Goal: Information Seeking & Learning: Check status

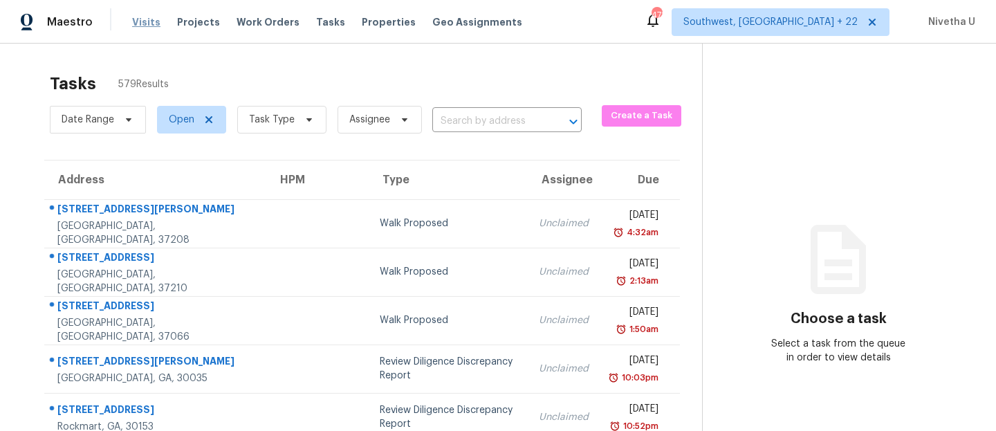
click at [145, 19] on span "Visits" at bounding box center [146, 22] width 28 height 14
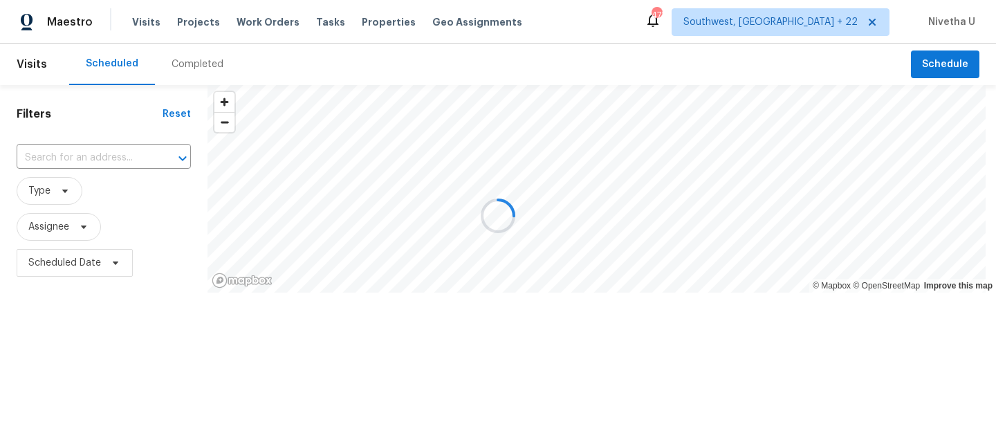
click at [203, 60] on div at bounding box center [498, 215] width 996 height 431
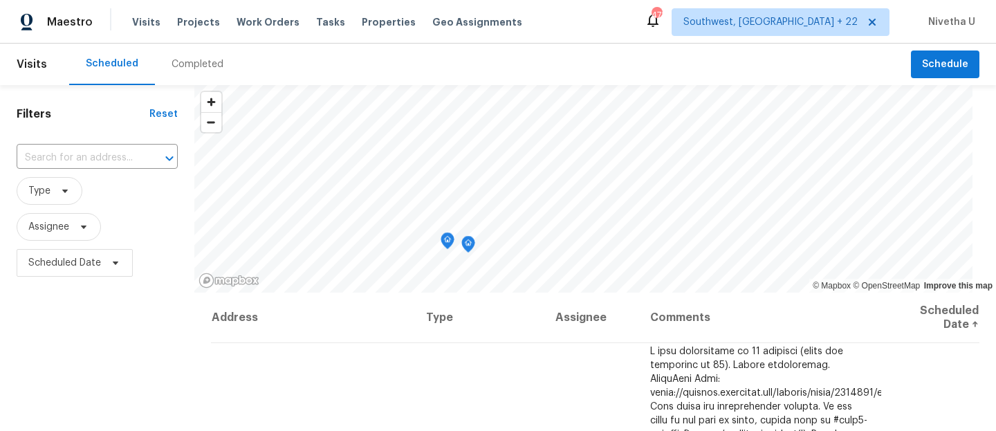
click at [203, 68] on div "Completed" at bounding box center [198, 64] width 52 height 14
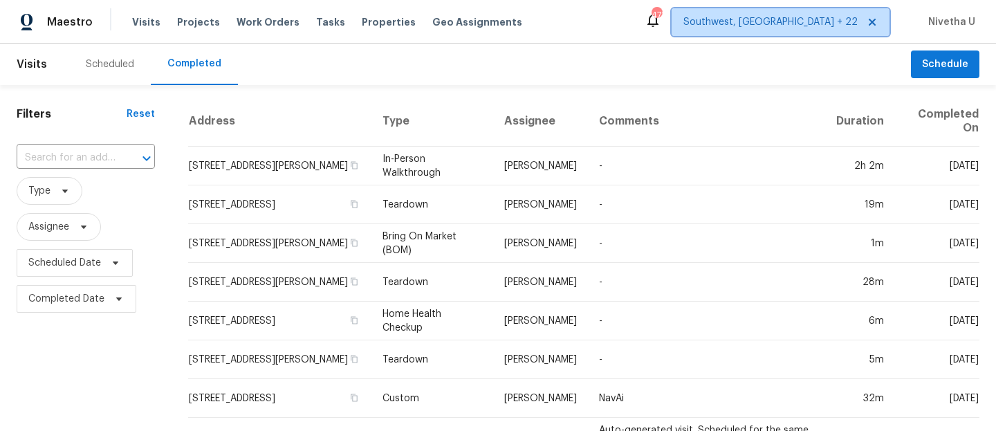
click at [776, 23] on span "Southwest, [GEOGRAPHIC_DATA] + 22" at bounding box center [771, 22] width 174 height 14
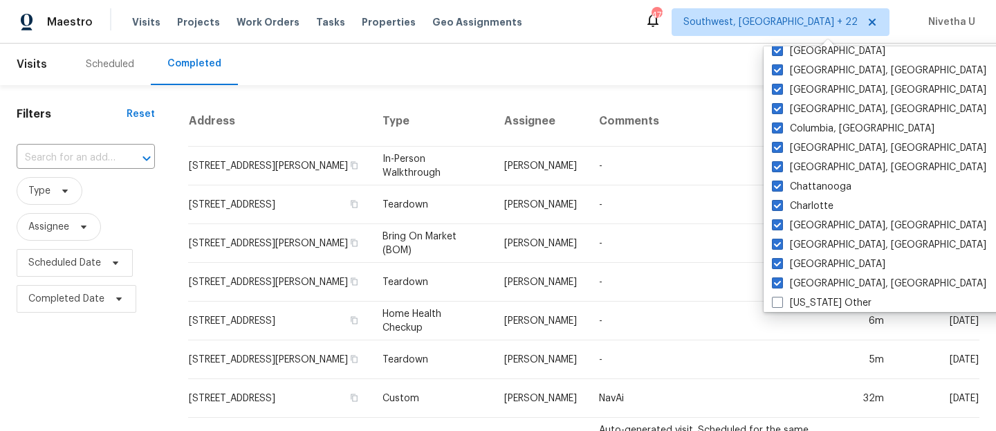
scroll to position [280, 0]
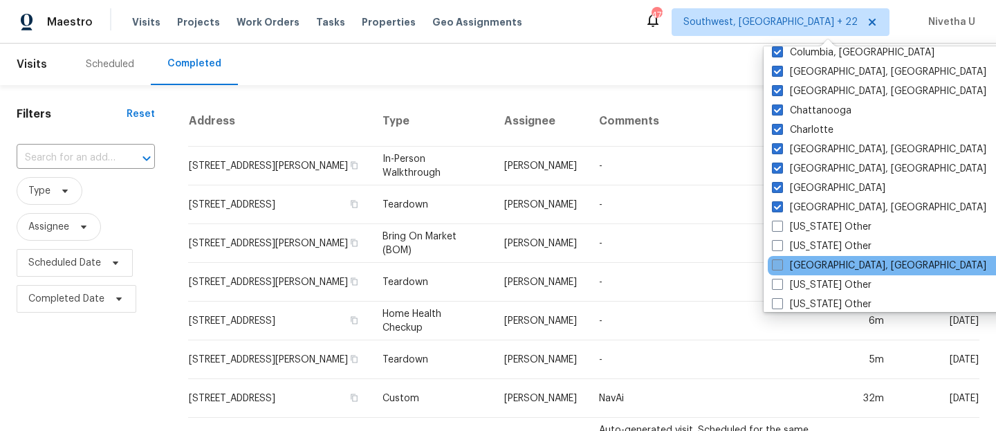
click at [837, 270] on label "[GEOGRAPHIC_DATA], [GEOGRAPHIC_DATA]" at bounding box center [879, 266] width 214 height 14
click at [781, 268] on input "[GEOGRAPHIC_DATA], [GEOGRAPHIC_DATA]" at bounding box center [776, 263] width 9 height 9
checkbox input "true"
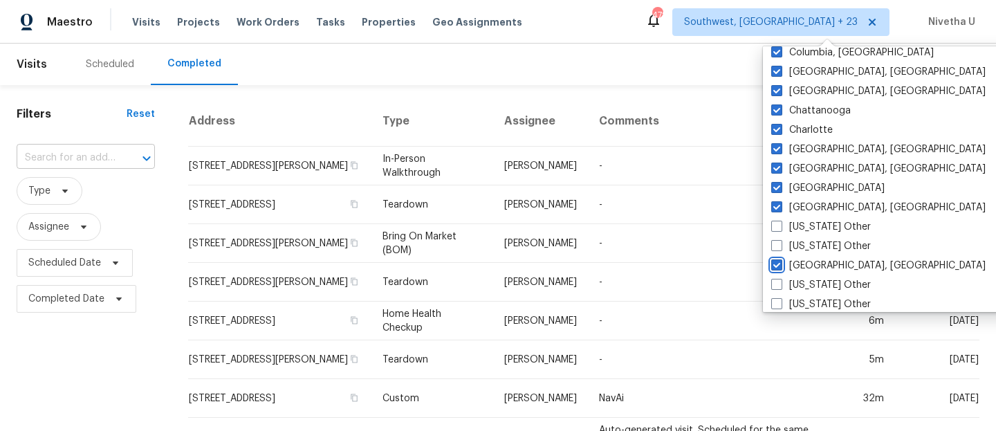
drag, startPoint x: 102, startPoint y: 143, endPoint x: 100, endPoint y: 151, distance: 8.6
click at [102, 143] on div "​" at bounding box center [86, 158] width 138 height 30
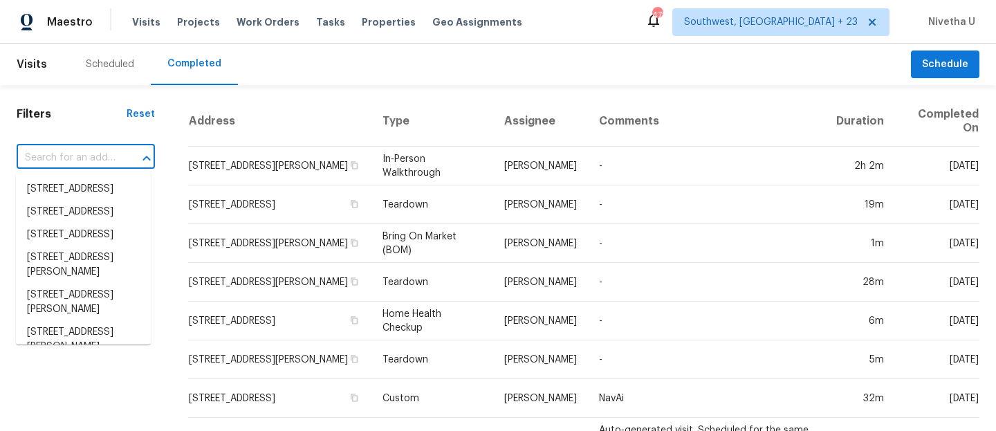
paste input "[STREET_ADDRESS]"
type input "[STREET_ADDRESS]"
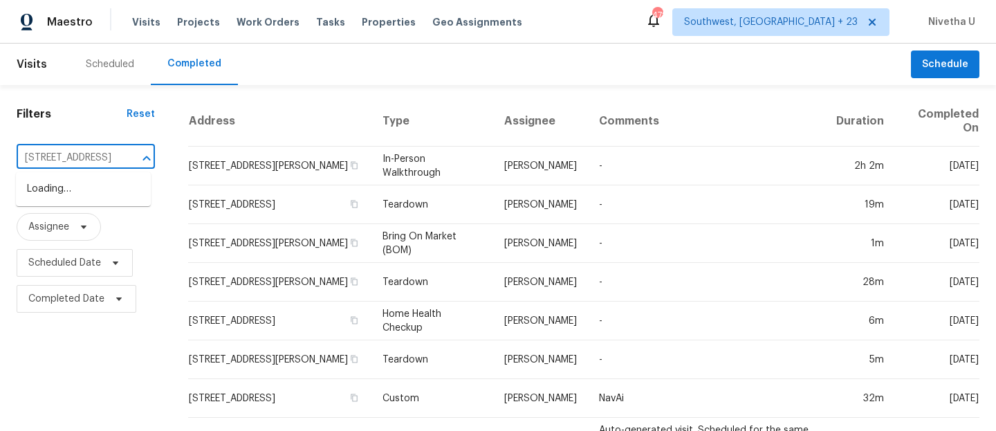
scroll to position [0, 118]
click at [100, 201] on li "[STREET_ADDRESS]" at bounding box center [83, 189] width 135 height 23
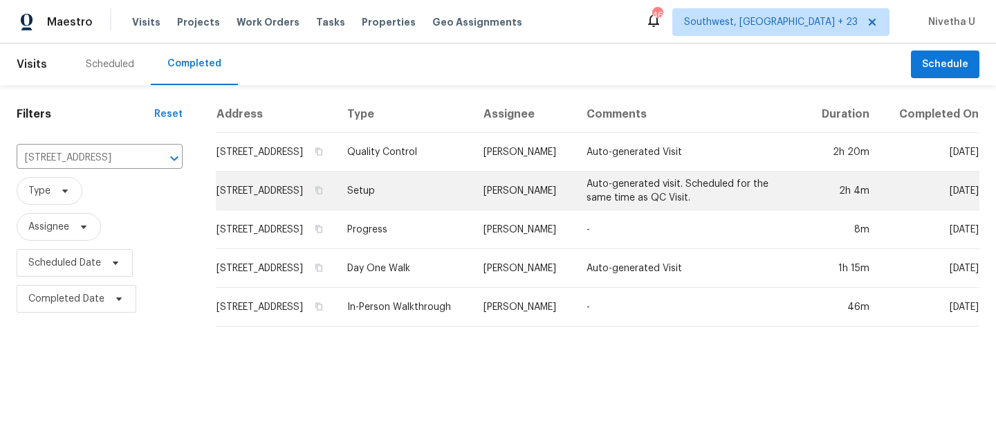
click at [446, 208] on td "Setup" at bounding box center [404, 191] width 137 height 39
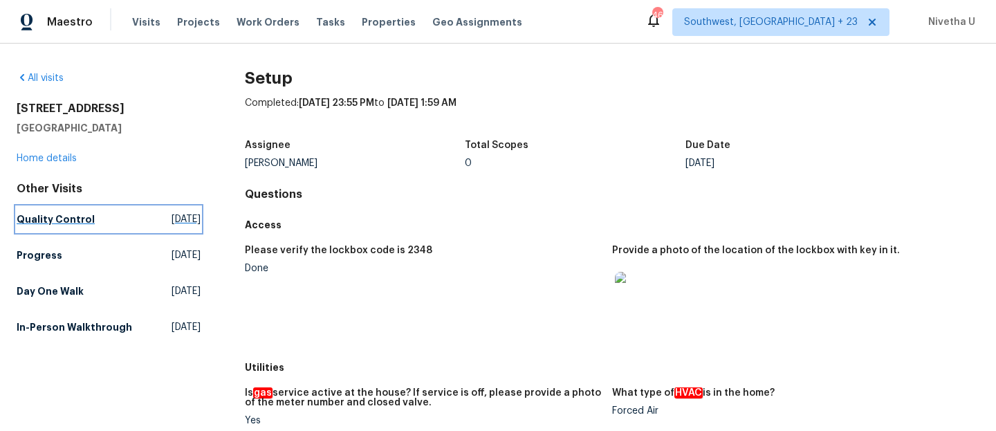
click at [78, 219] on h5 "Quality Control" at bounding box center [56, 219] width 78 height 14
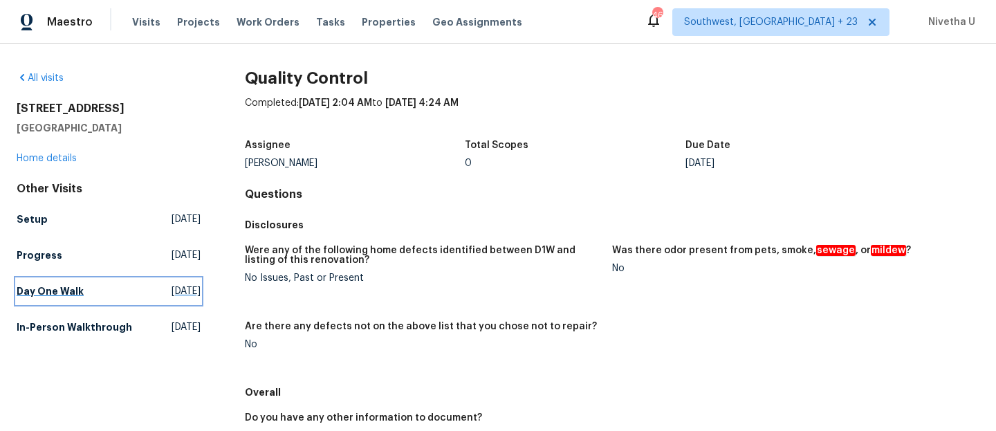
click at [55, 289] on h5 "Day One Walk" at bounding box center [50, 291] width 67 height 14
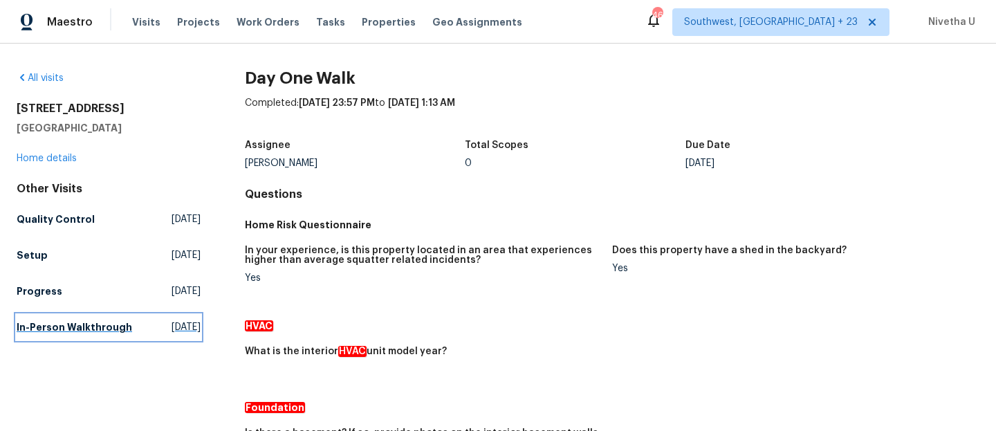
click at [53, 334] on h5 "In-Person Walkthrough" at bounding box center [75, 327] width 116 height 14
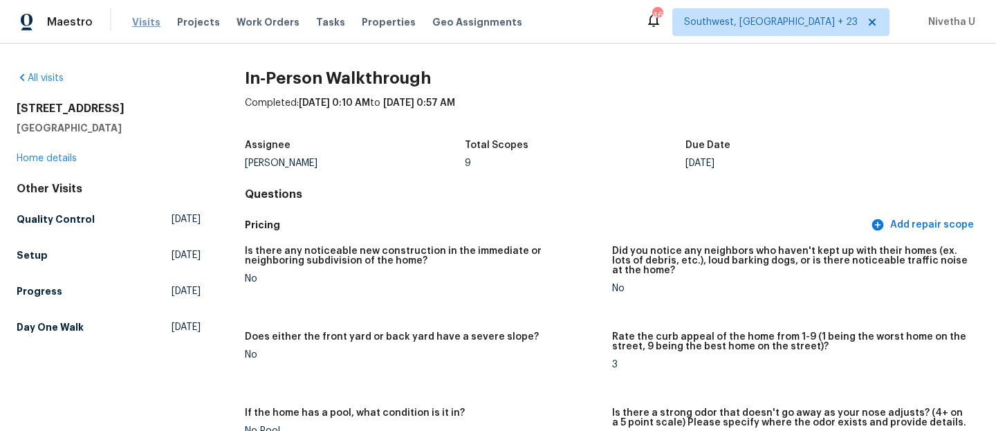
click at [135, 23] on span "Visits" at bounding box center [146, 22] width 28 height 14
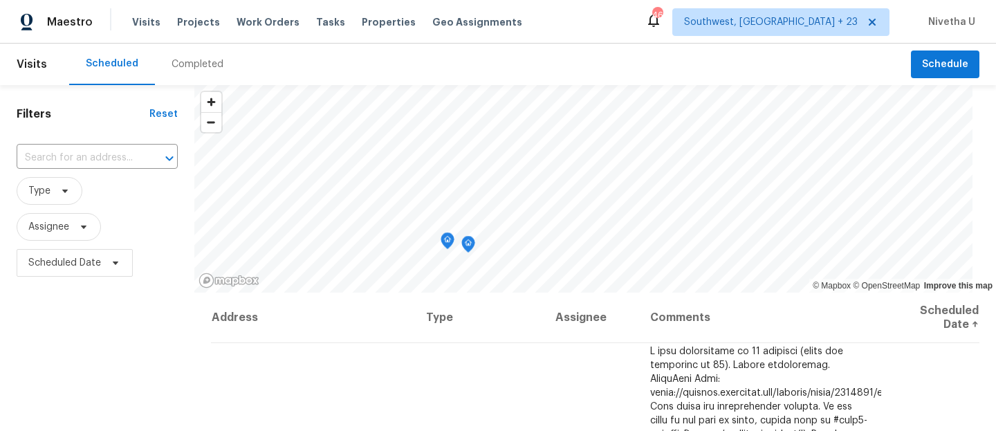
click at [193, 68] on div "Completed" at bounding box center [198, 64] width 52 height 14
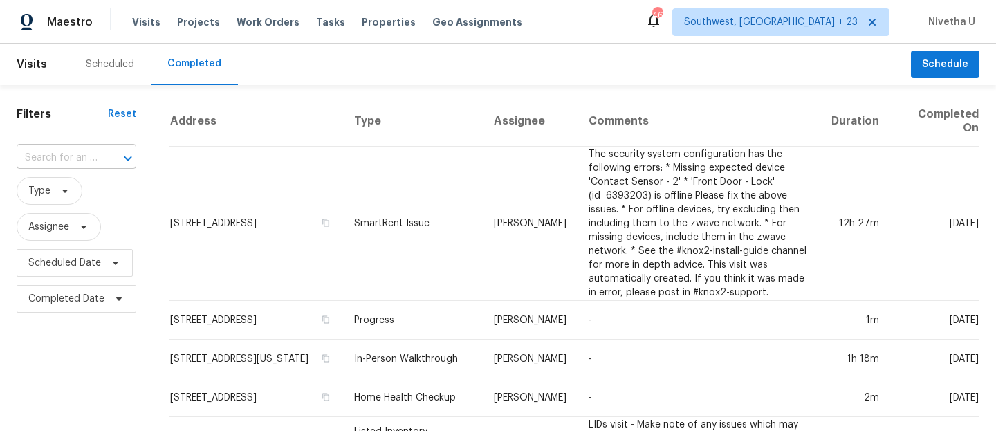
click at [47, 151] on input "text" at bounding box center [57, 157] width 81 height 21
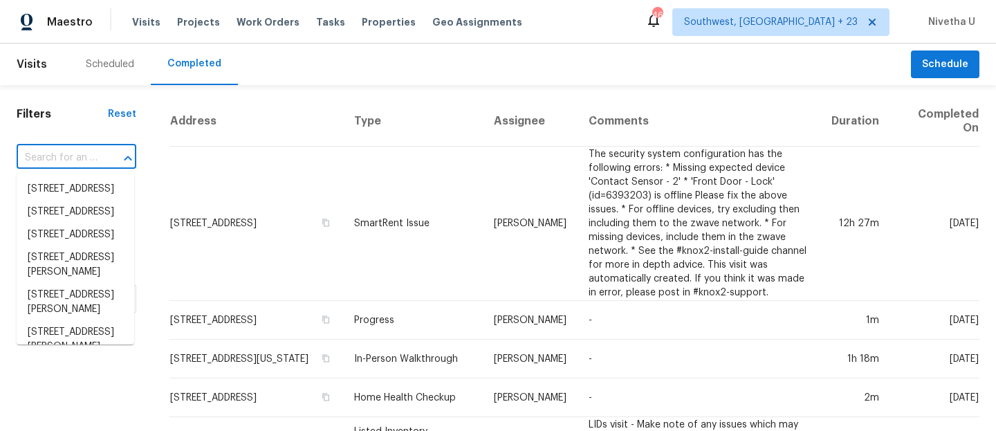
paste input "[STREET_ADDRESS][PERSON_NAME]"
type input "[STREET_ADDRESS][PERSON_NAME]"
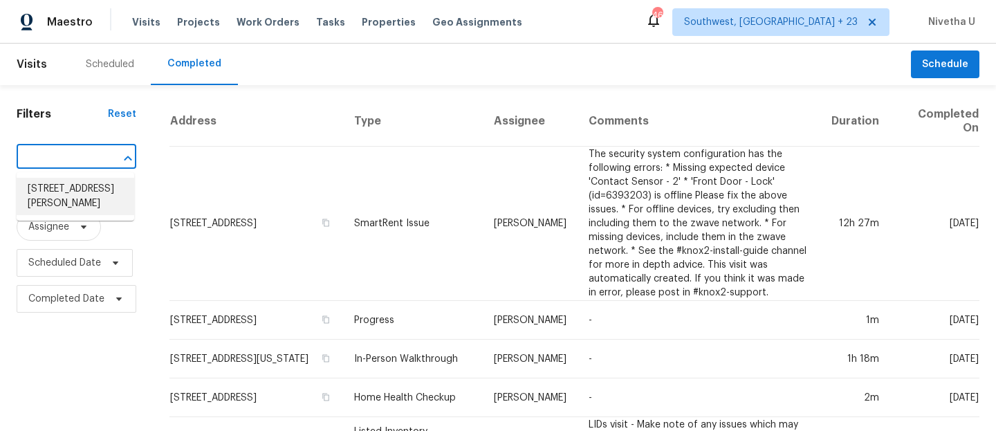
click at [75, 193] on li "[STREET_ADDRESS][PERSON_NAME]" at bounding box center [76, 196] width 118 height 37
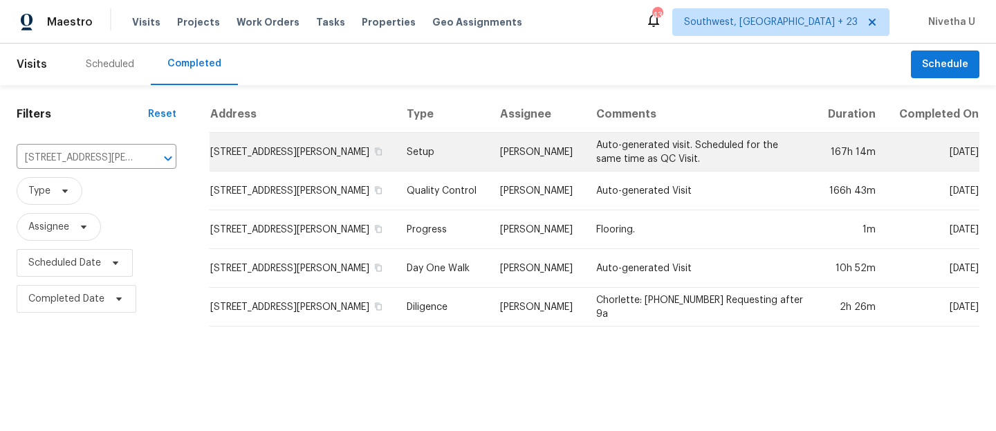
click at [418, 146] on td "Setup" at bounding box center [442, 152] width 93 height 39
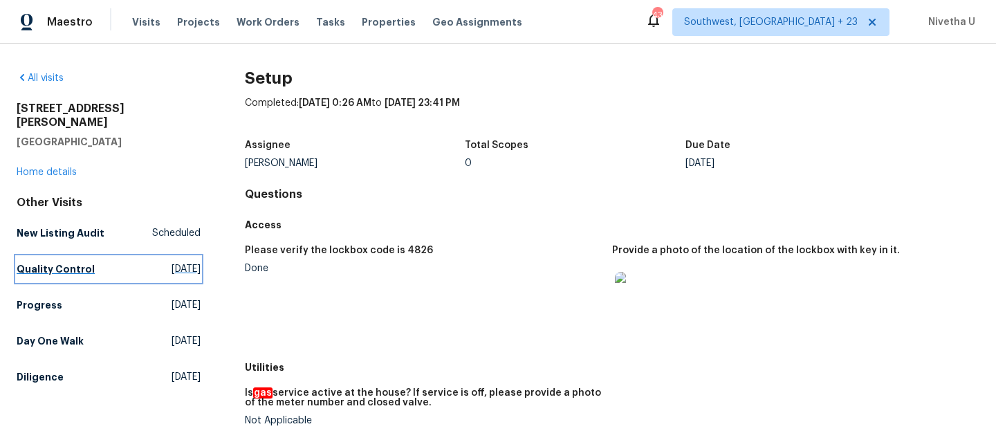
click at [58, 262] on h5 "Quality Control" at bounding box center [56, 269] width 78 height 14
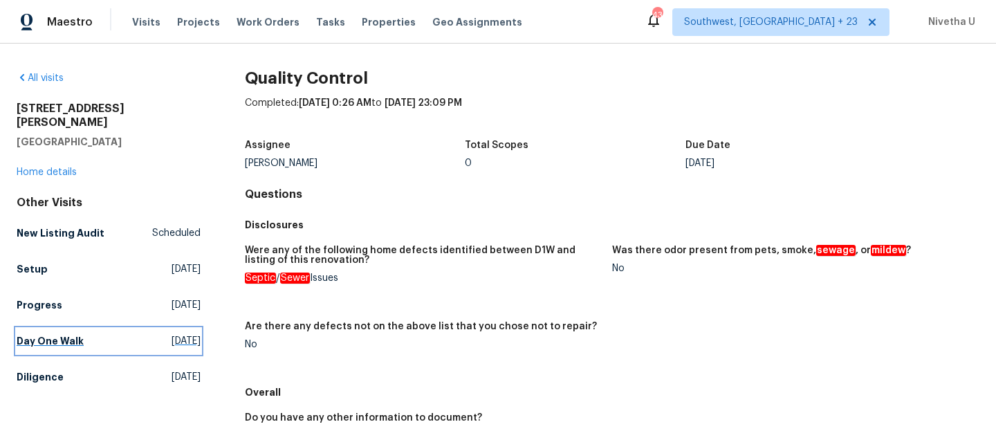
click at [71, 334] on h5 "Day One Walk" at bounding box center [50, 341] width 67 height 14
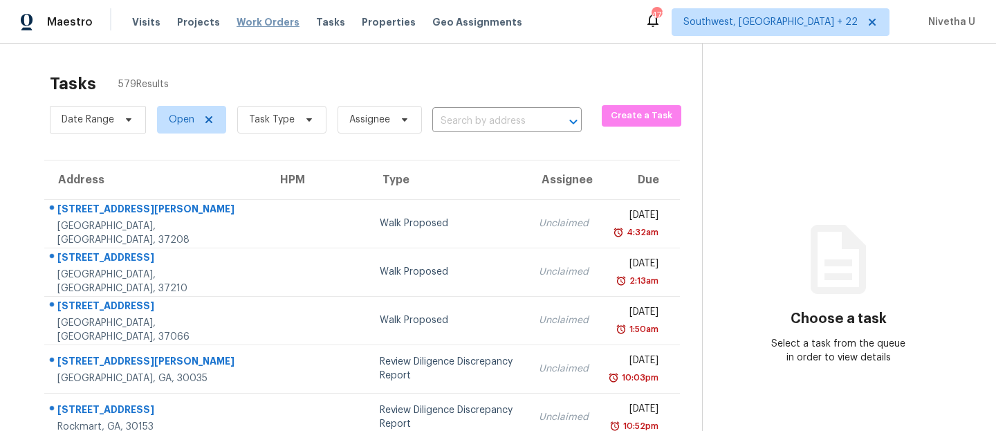
click at [255, 19] on span "Work Orders" at bounding box center [268, 22] width 63 height 14
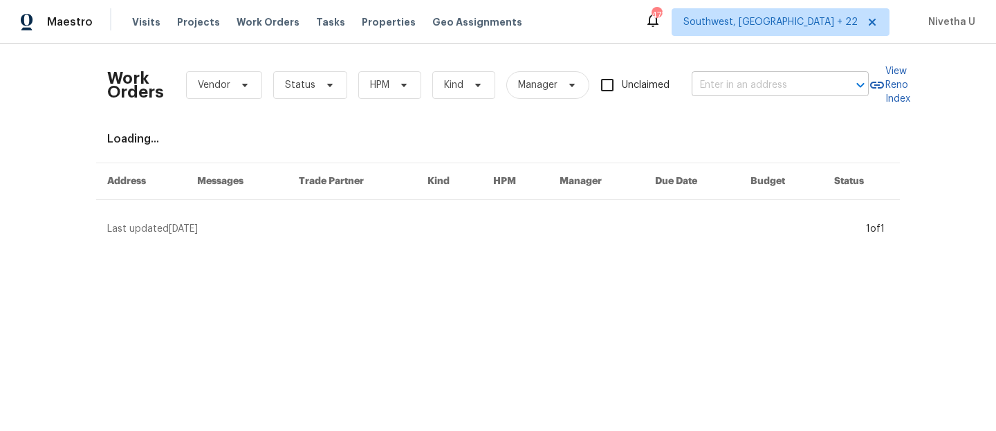
click at [716, 78] on input "text" at bounding box center [761, 85] width 138 height 21
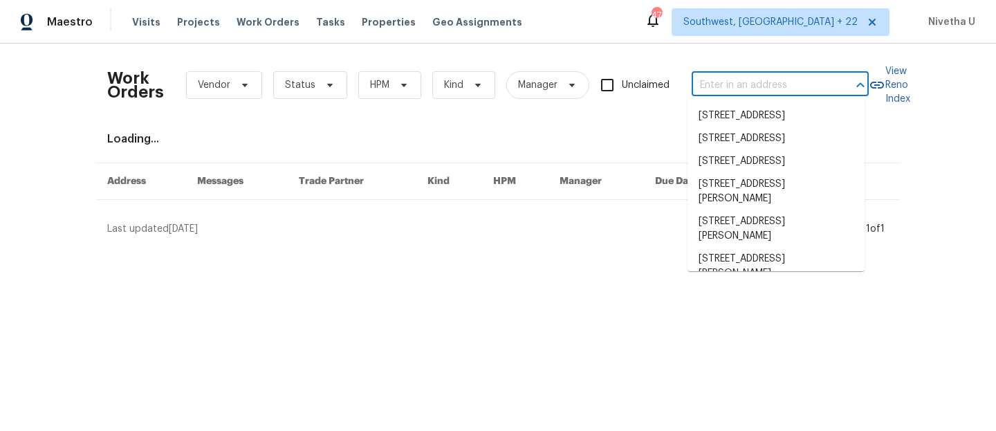
paste input "[STREET_ADDRESS]"
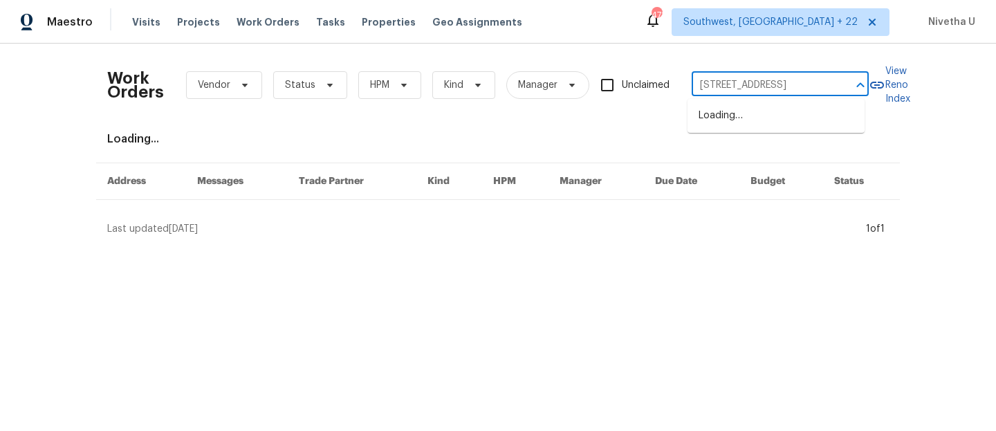
scroll to position [0, 76]
type input "[STREET_ADDRESS]"
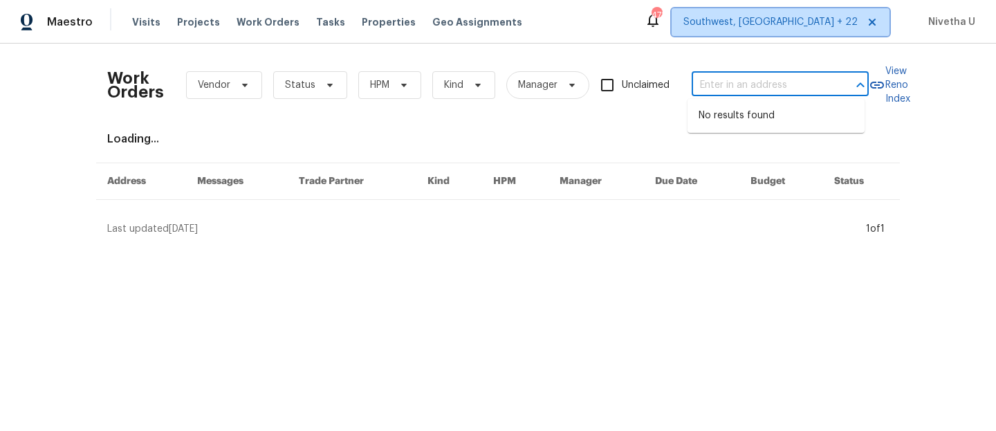
scroll to position [0, 0]
click at [837, 26] on span "Southwest, [GEOGRAPHIC_DATA] + 22" at bounding box center [771, 22] width 174 height 14
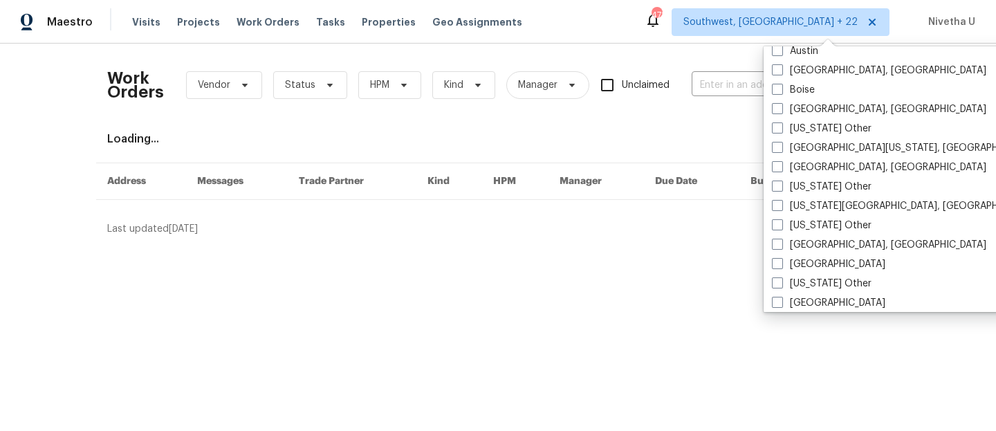
scroll to position [354, 0]
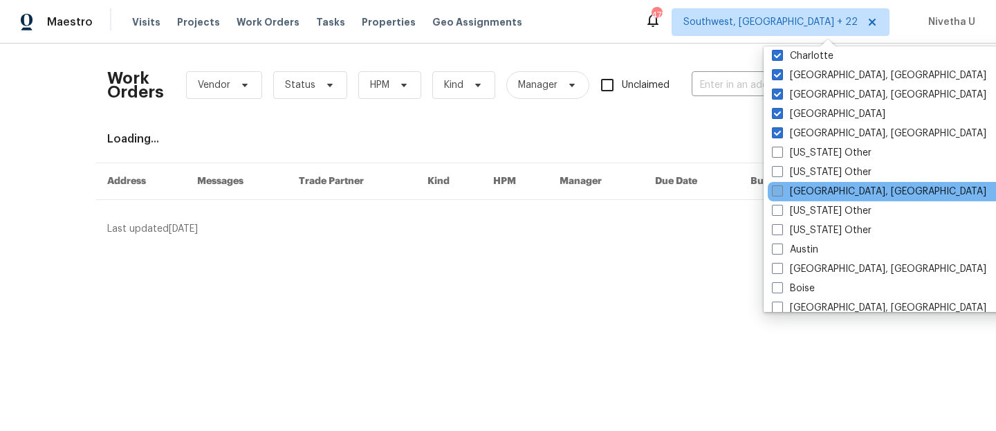
click at [845, 194] on label "[GEOGRAPHIC_DATA], [GEOGRAPHIC_DATA]" at bounding box center [879, 192] width 214 height 14
click at [781, 194] on input "[GEOGRAPHIC_DATA], [GEOGRAPHIC_DATA]" at bounding box center [776, 189] width 9 height 9
checkbox input "true"
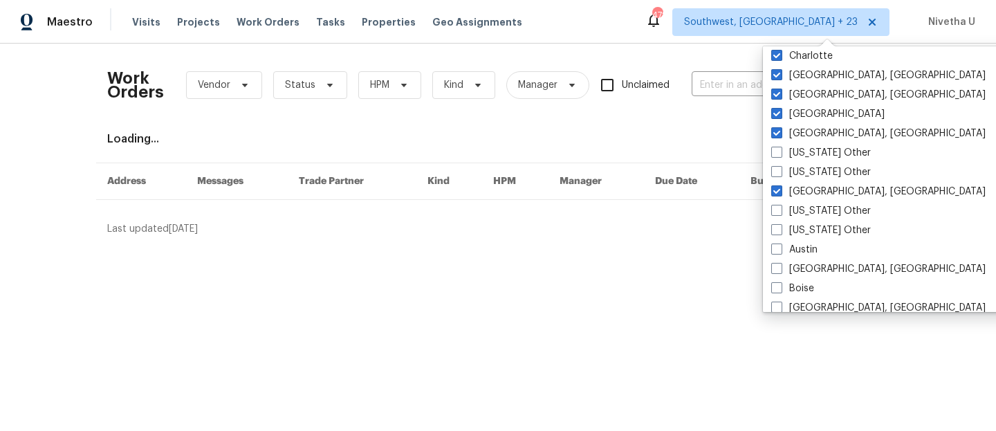
click at [329, 145] on div "Loading..." at bounding box center [498, 139] width 782 height 14
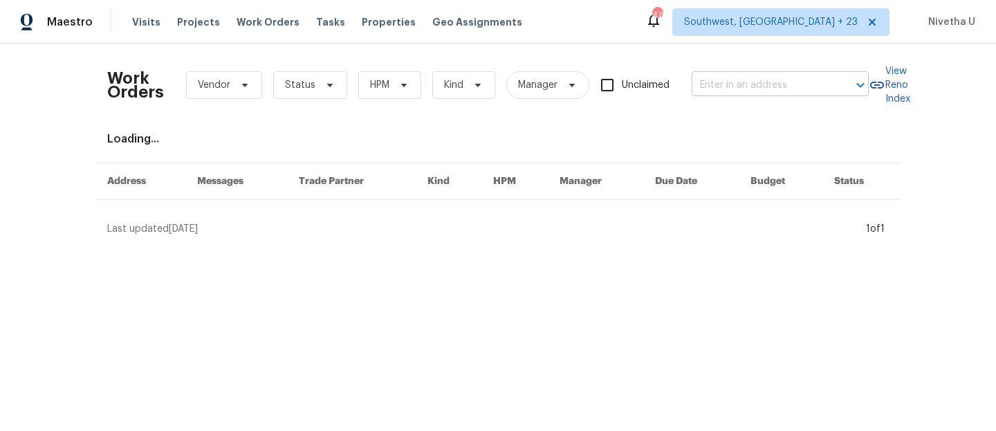
click at [753, 80] on input "text" at bounding box center [761, 85] width 138 height 21
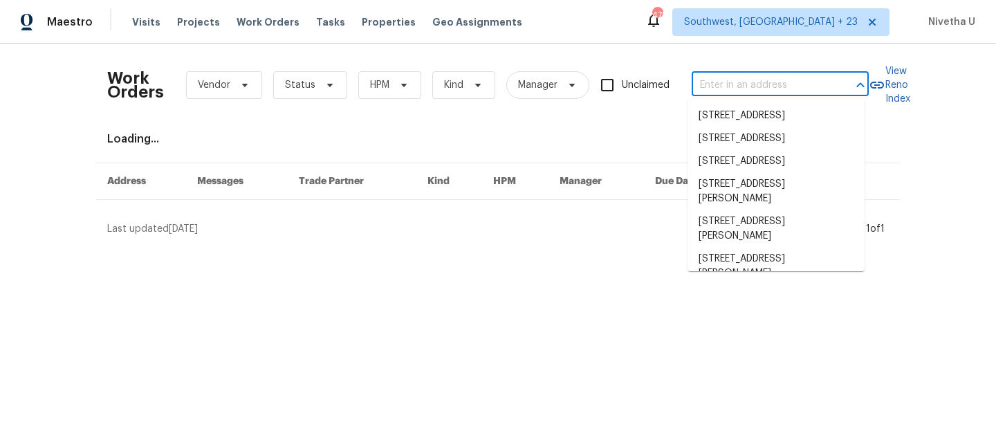
paste input "[STREET_ADDRESS]"
type input "[STREET_ADDRESS]"
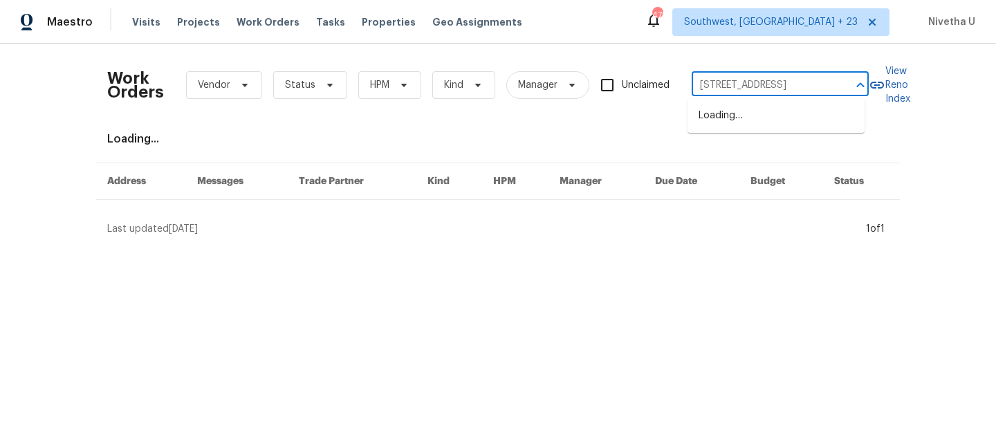
scroll to position [0, 76]
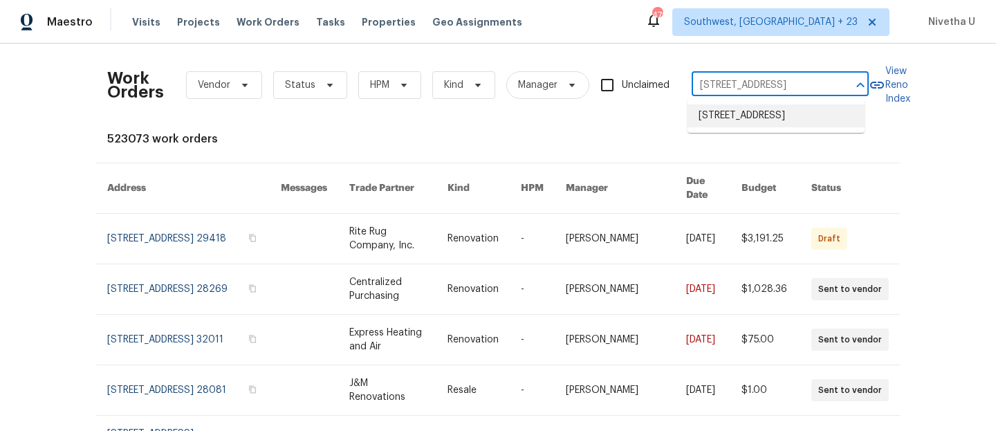
click at [772, 117] on li "[STREET_ADDRESS]" at bounding box center [776, 115] width 177 height 23
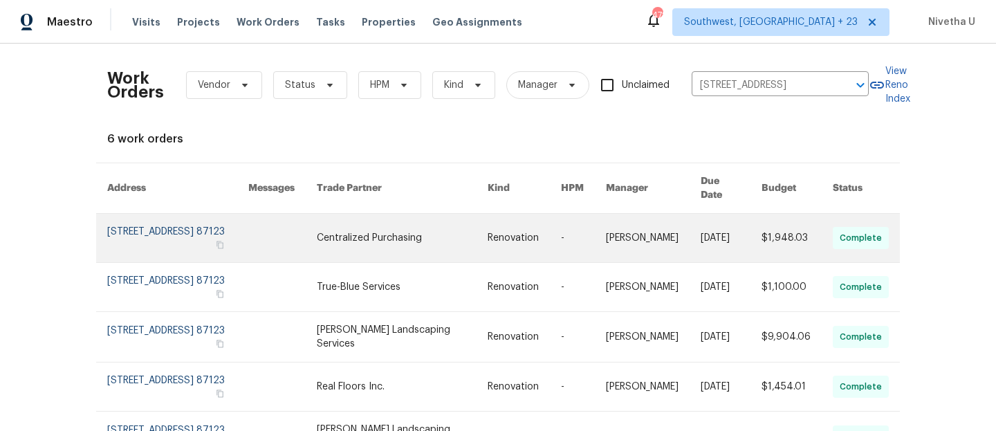
click at [134, 222] on link at bounding box center [177, 238] width 141 height 48
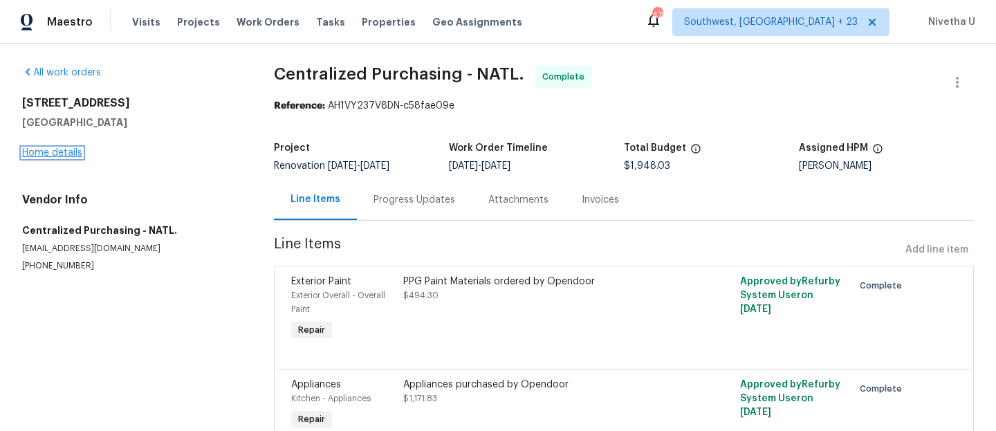
click at [56, 156] on link "Home details" at bounding box center [52, 153] width 60 height 10
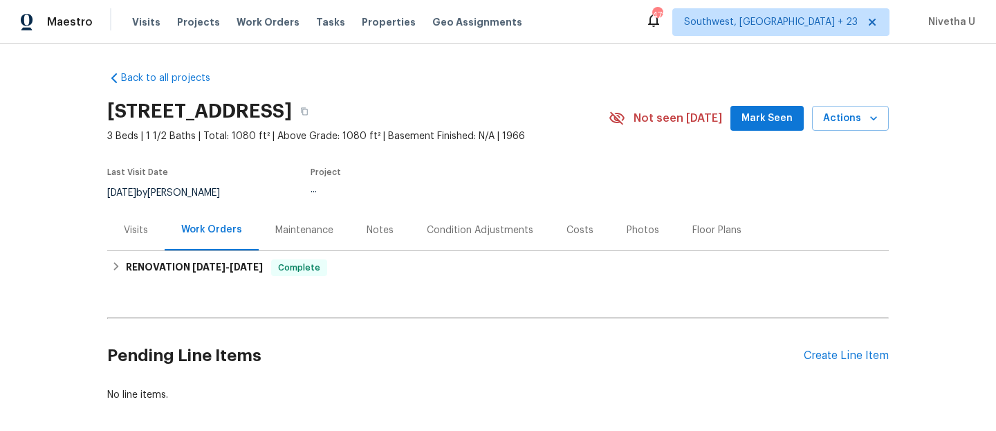
scroll to position [75, 0]
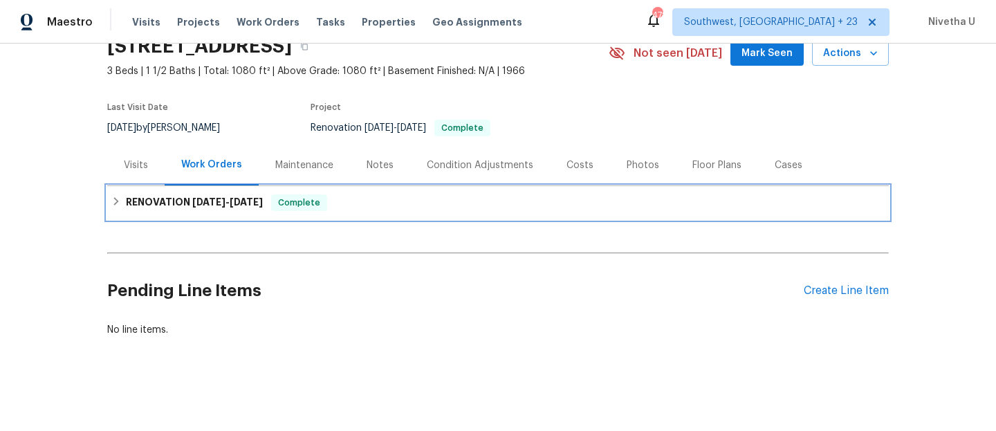
click at [300, 207] on div "RENOVATION [DATE] - [DATE] Complete" at bounding box center [498, 202] width 782 height 33
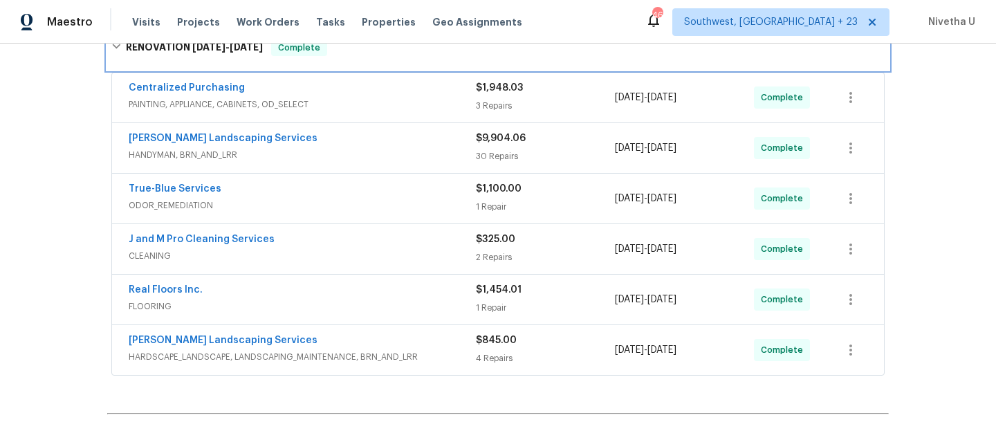
scroll to position [402, 0]
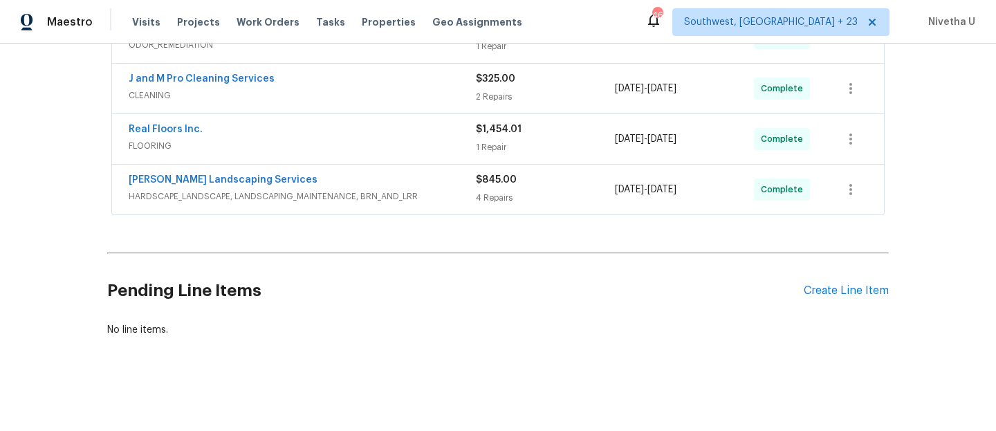
click at [439, 203] on div "[PERSON_NAME] Landscaping Services HARDSCAPE_LANDSCAPE, LANDSCAPING_MAINTENANCE…" at bounding box center [498, 190] width 772 height 50
click at [432, 179] on div "[PERSON_NAME] Landscaping Services" at bounding box center [302, 181] width 347 height 17
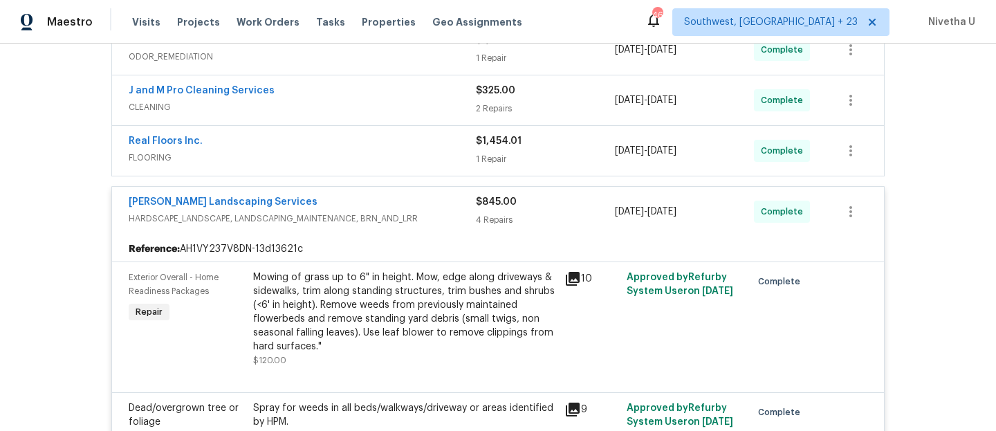
scroll to position [317, 0]
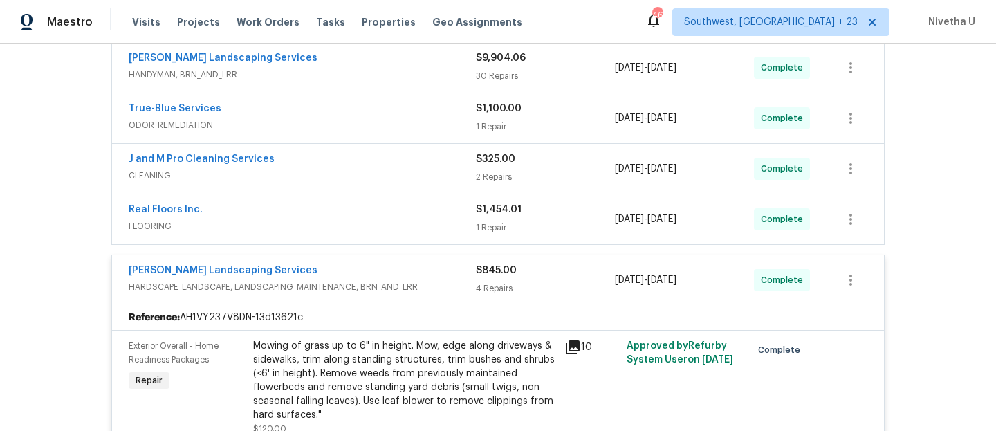
click at [437, 274] on div "[PERSON_NAME] Landscaping Services" at bounding box center [302, 272] width 347 height 17
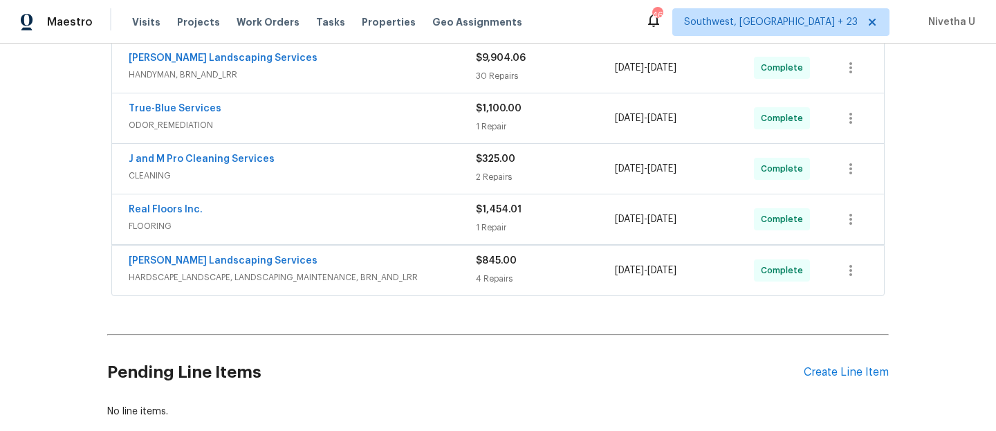
click at [409, 228] on span "FLOORING" at bounding box center [302, 226] width 347 height 14
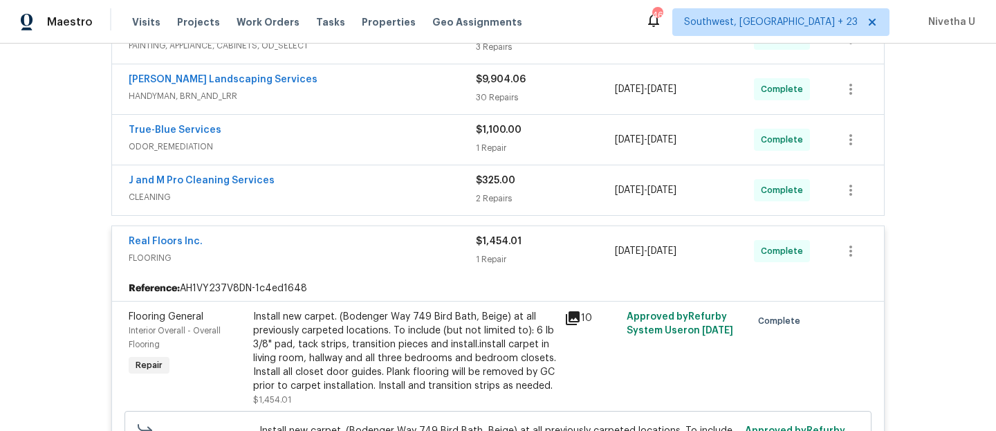
scroll to position [301, 0]
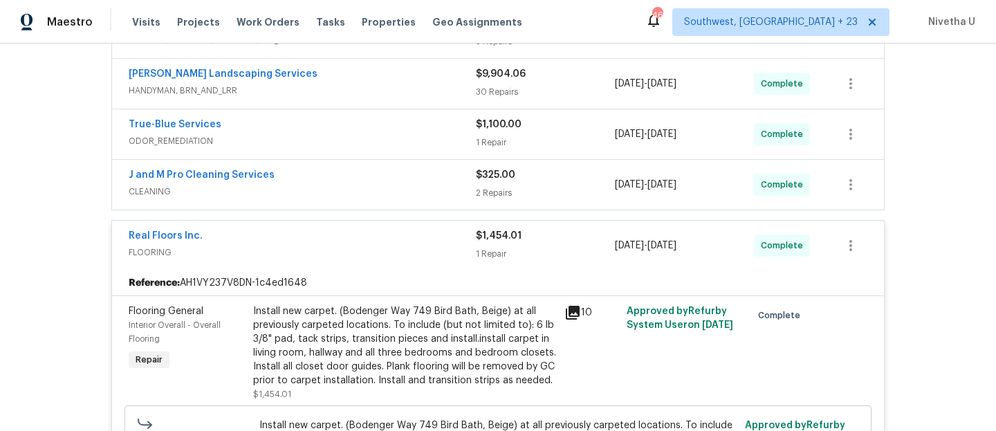
click at [326, 235] on div "Real Floors Inc." at bounding box center [302, 237] width 347 height 17
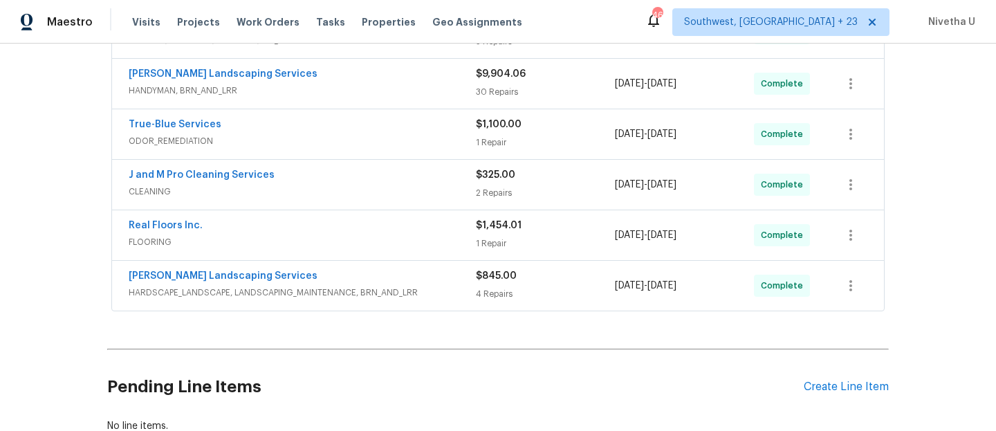
click at [333, 193] on span "CLEANING" at bounding box center [302, 192] width 347 height 14
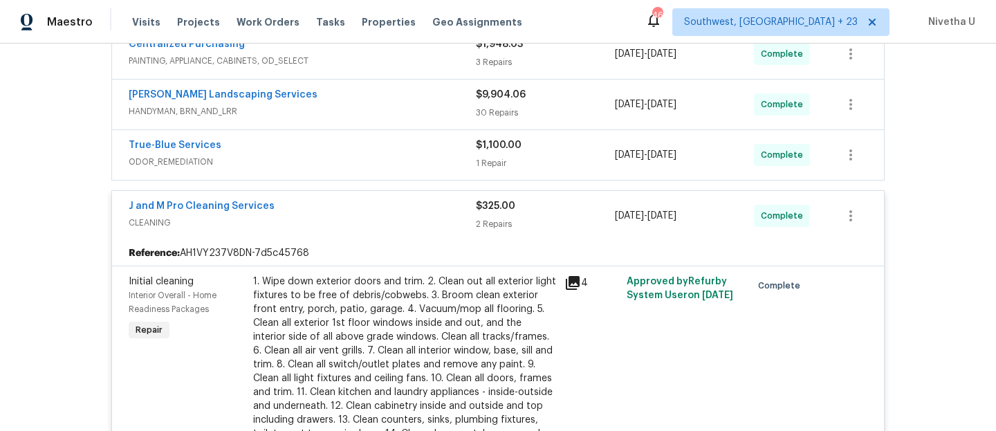
scroll to position [279, 0]
click at [344, 226] on span "CLEANING" at bounding box center [302, 224] width 347 height 14
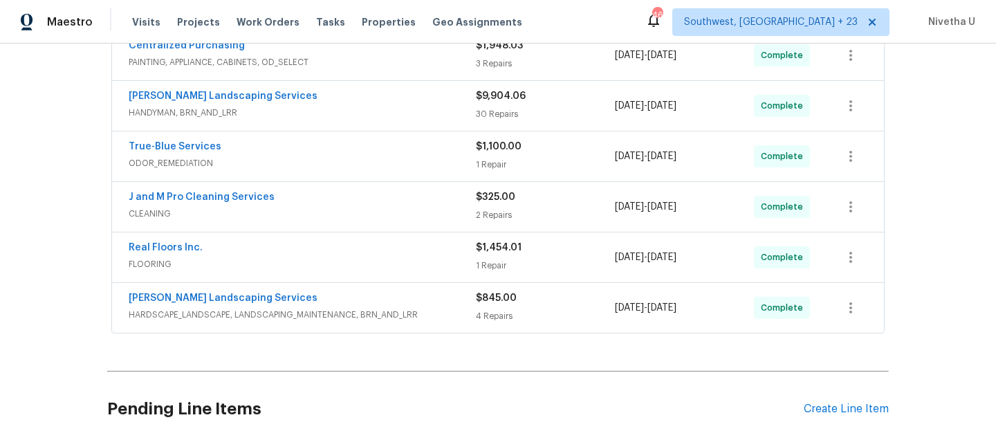
click at [330, 157] on span "ODOR_REMEDIATION" at bounding box center [302, 163] width 347 height 14
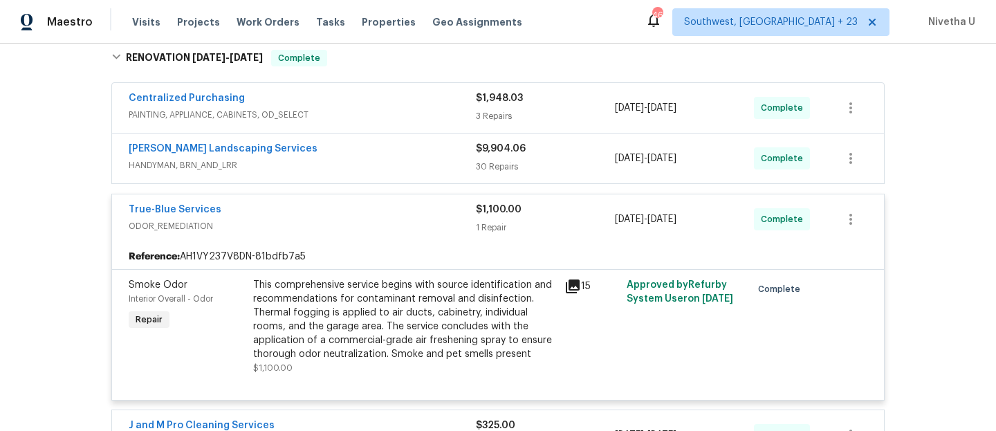
scroll to position [226, 0]
click at [417, 221] on span "ODOR_REMEDIATION" at bounding box center [302, 227] width 347 height 14
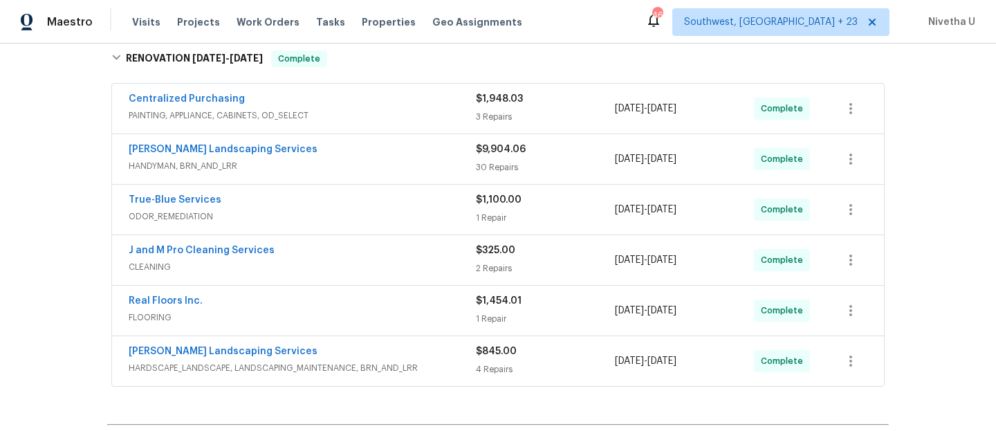
click at [390, 168] on span "HANDYMAN, BRN_AND_LRR" at bounding box center [302, 166] width 347 height 14
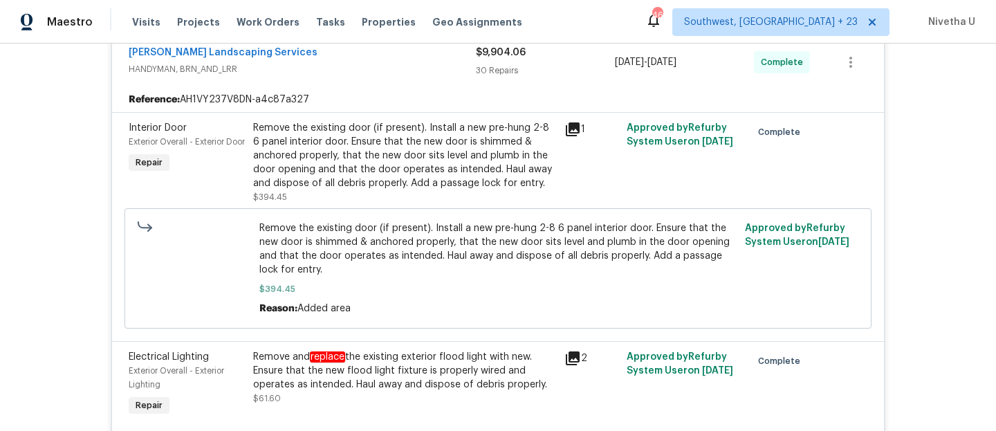
scroll to position [217, 0]
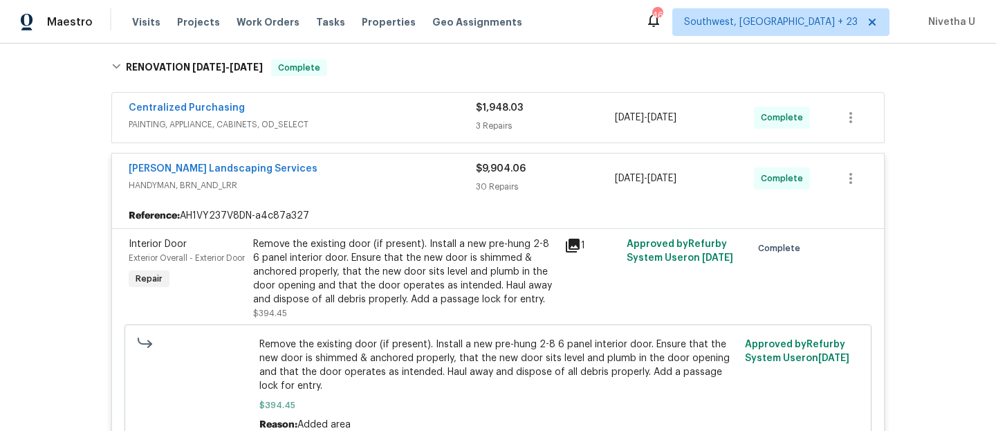
click at [385, 173] on div "[PERSON_NAME] Landscaping Services" at bounding box center [302, 170] width 347 height 17
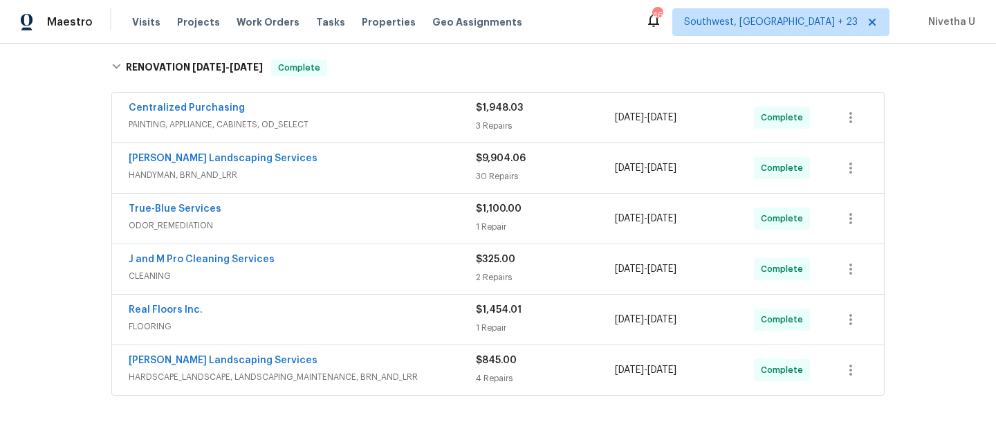
click at [370, 107] on div "Centralized Purchasing" at bounding box center [302, 109] width 347 height 17
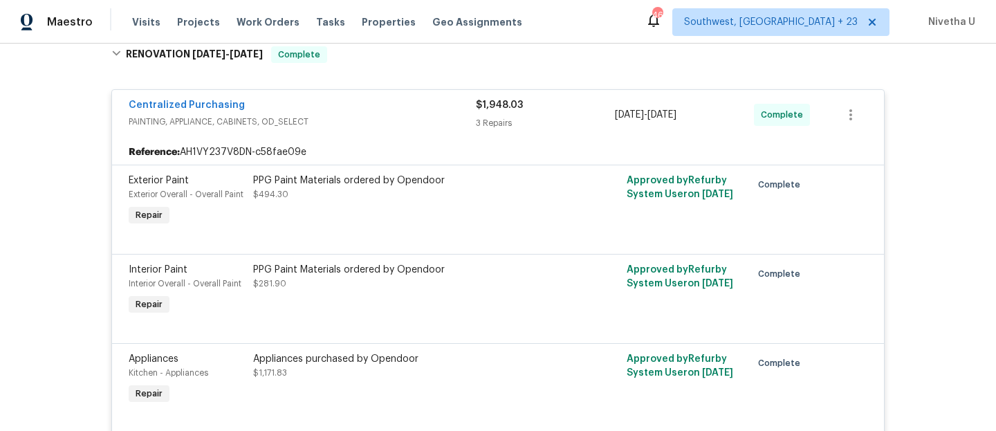
scroll to position [228, 0]
click at [351, 116] on div "Centralized Purchasing" at bounding box center [302, 108] width 347 height 17
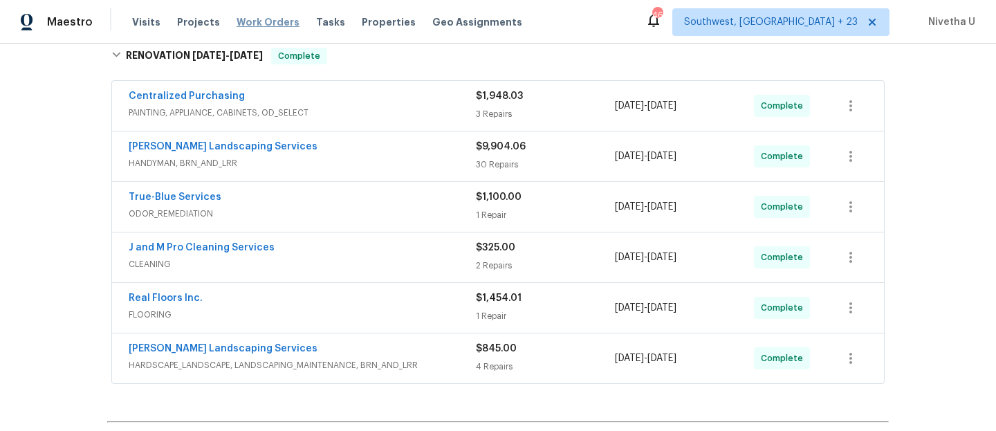
click at [257, 26] on span "Work Orders" at bounding box center [268, 22] width 63 height 14
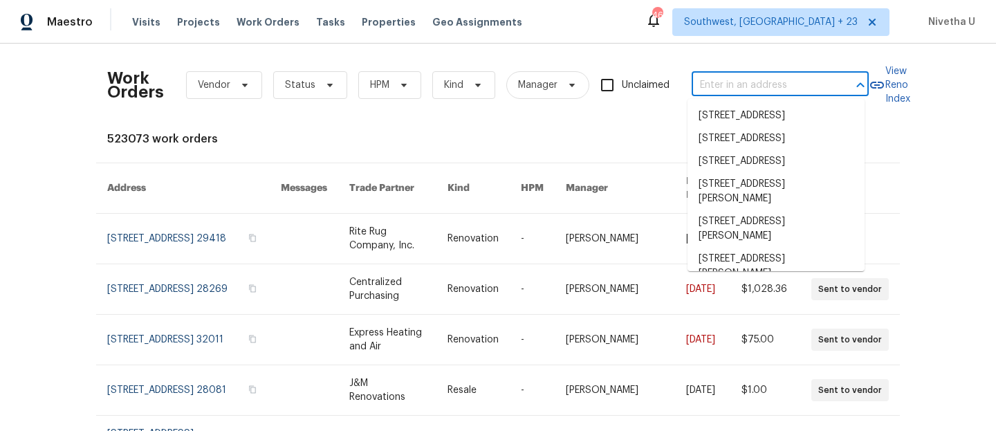
click at [792, 91] on input "text" at bounding box center [761, 85] width 138 height 21
paste input "[STREET_ADDRESS][PERSON_NAME]"
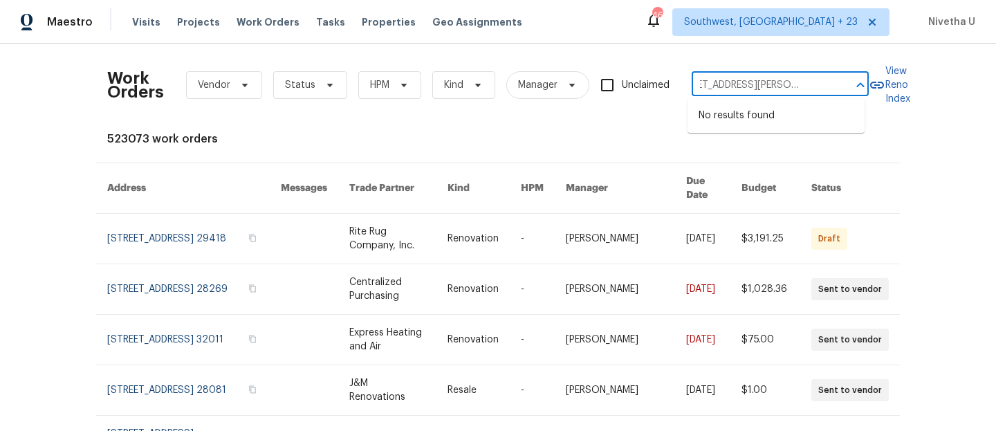
type input "[STREET_ADDRESS][PERSON_NAME]"
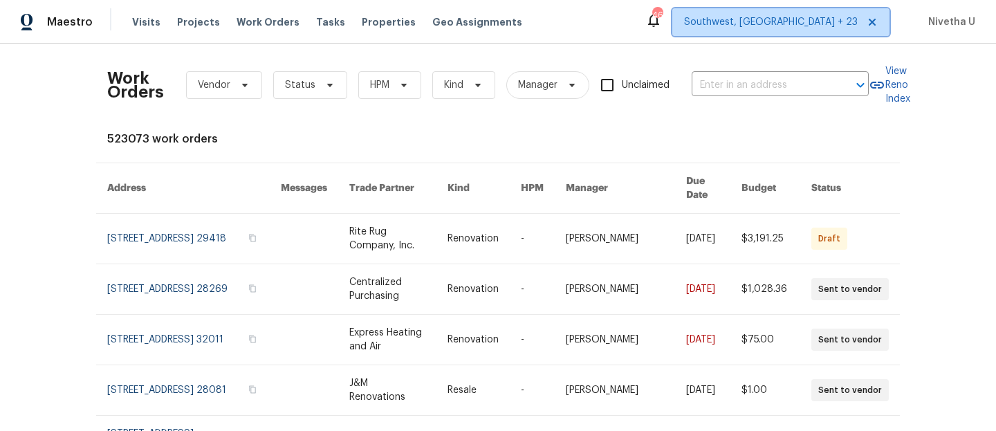
click at [802, 28] on span "Southwest, [GEOGRAPHIC_DATA] + 23" at bounding box center [771, 22] width 174 height 14
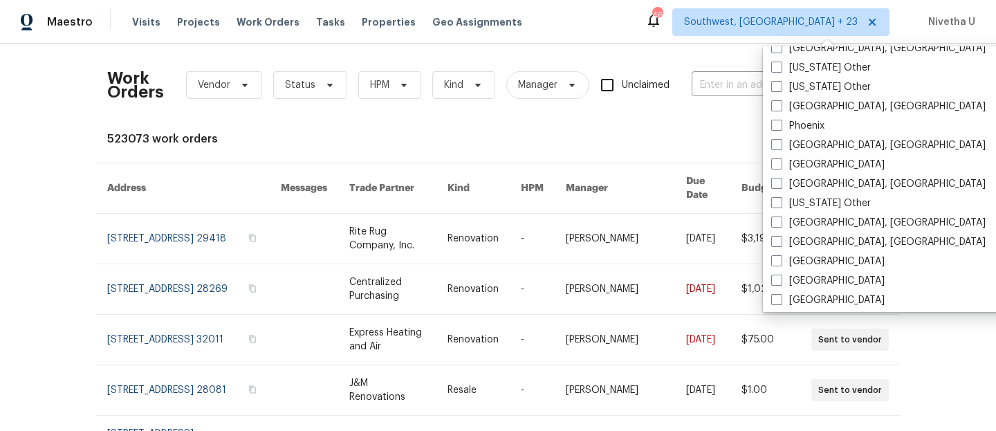
scroll to position [1663, 0]
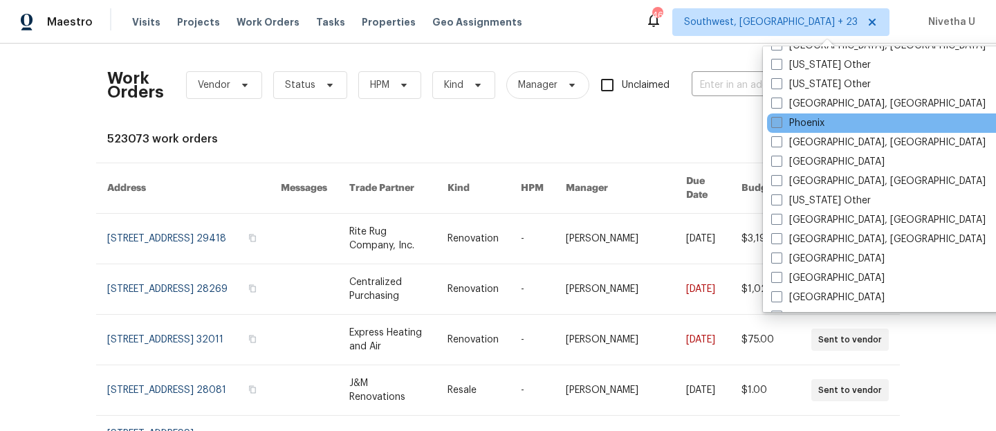
click at [810, 116] on label "Phoenix" at bounding box center [797, 123] width 53 height 14
click at [780, 116] on input "Phoenix" at bounding box center [775, 120] width 9 height 9
checkbox input "true"
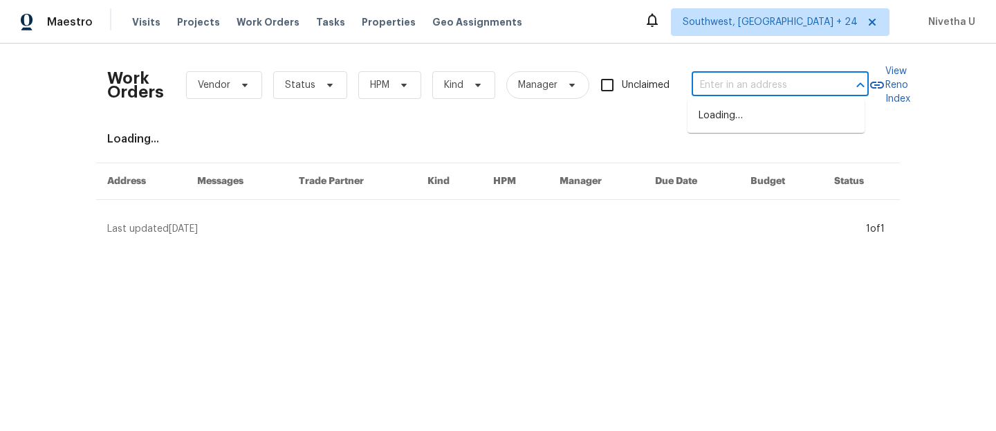
click at [741, 82] on input "text" at bounding box center [761, 85] width 138 height 21
paste input "[STREET_ADDRESS][PERSON_NAME]"
type input "[STREET_ADDRESS][PERSON_NAME]"
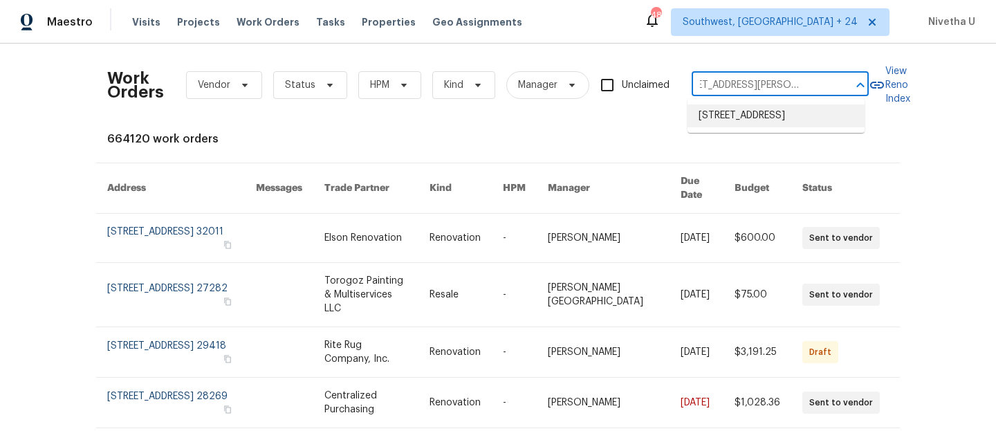
click at [750, 120] on li "[STREET_ADDRESS]" at bounding box center [776, 115] width 177 height 23
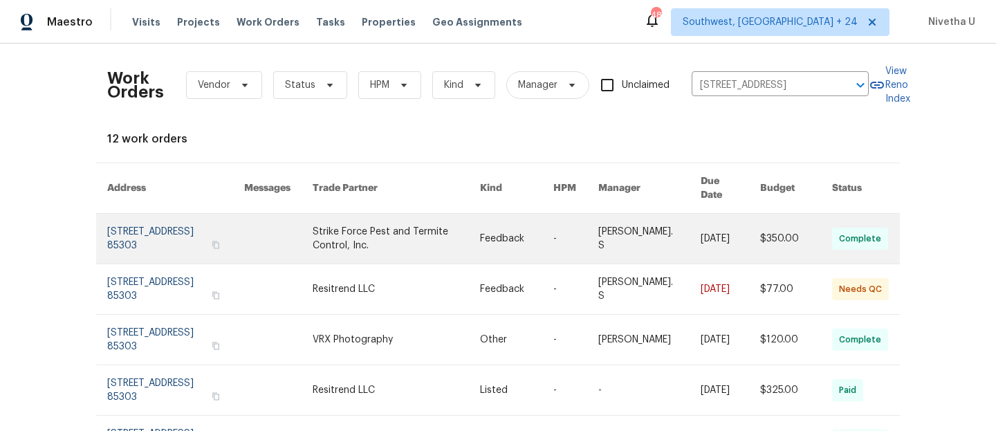
click at [129, 225] on link at bounding box center [175, 239] width 137 height 50
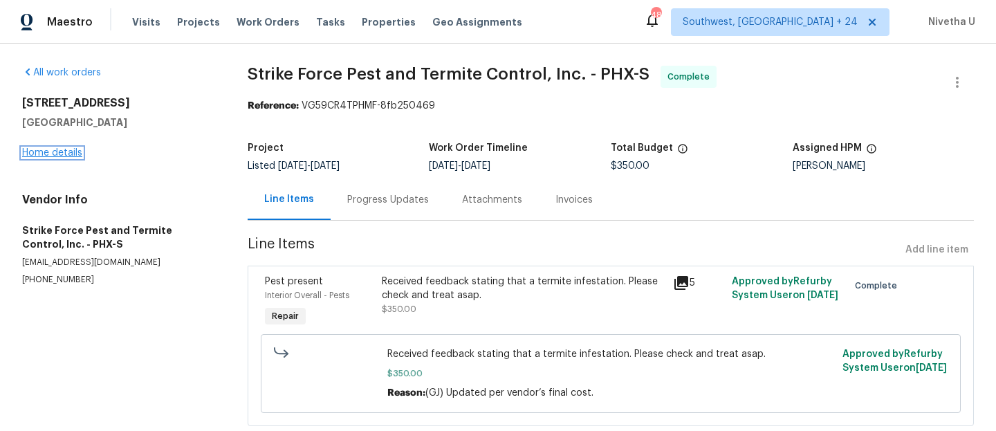
click at [42, 154] on link "Home details" at bounding box center [52, 153] width 60 height 10
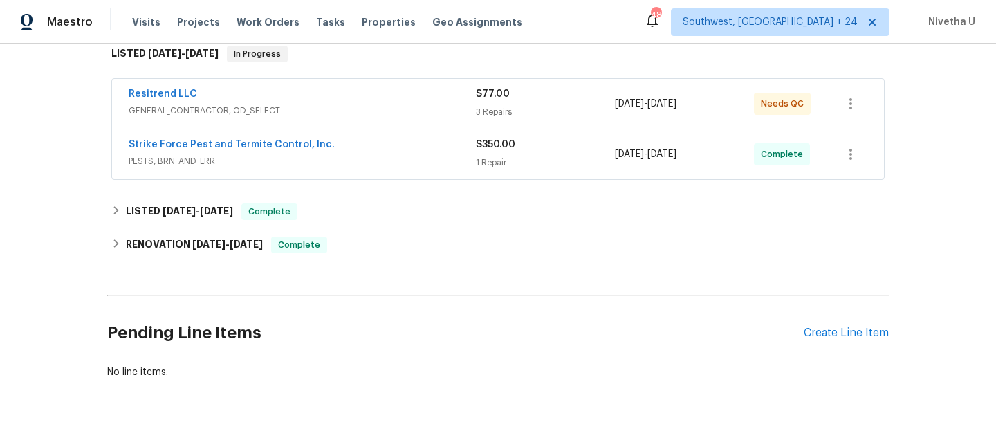
scroll to position [231, 0]
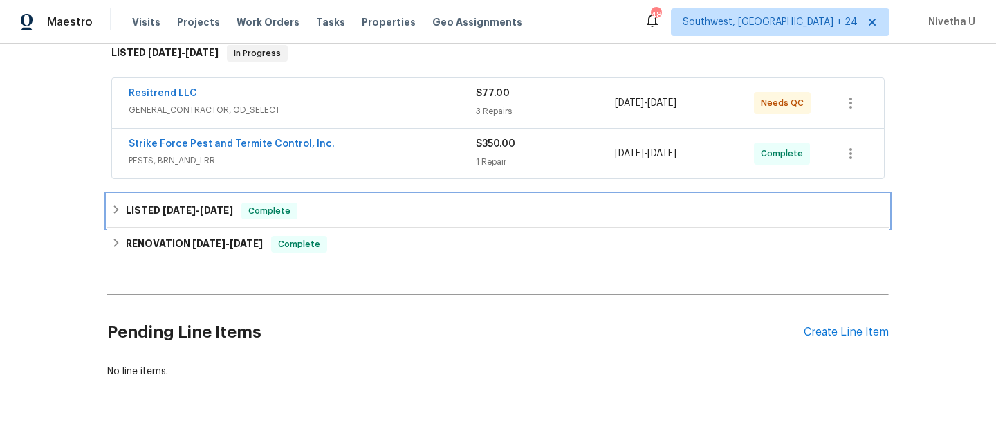
click at [337, 217] on div "LISTED [DATE] - [DATE] Complete" at bounding box center [498, 211] width 774 height 17
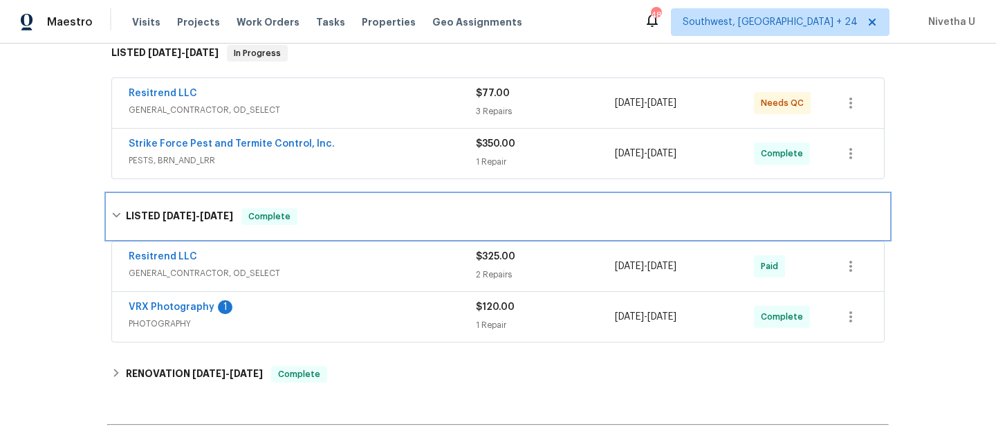
click at [337, 217] on div "LISTED [DATE] - [DATE] Complete" at bounding box center [498, 216] width 774 height 17
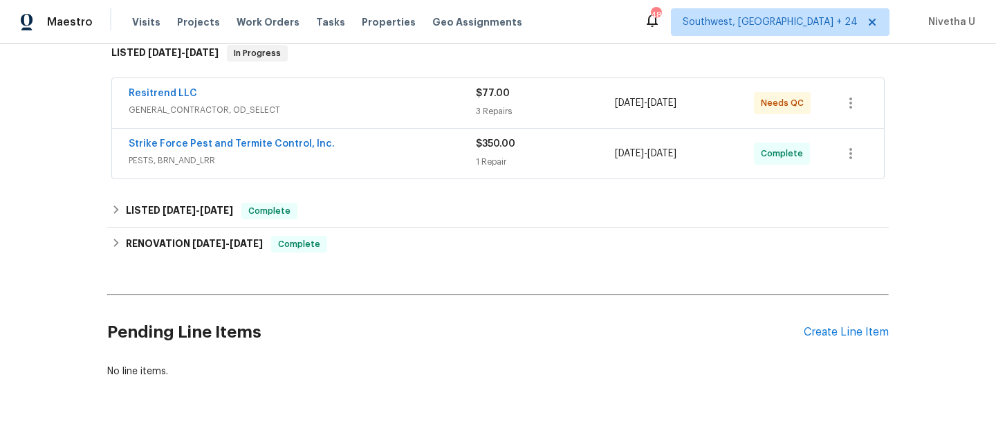
click at [390, 154] on span "PESTS, BRN_AND_LRR" at bounding box center [302, 161] width 347 height 14
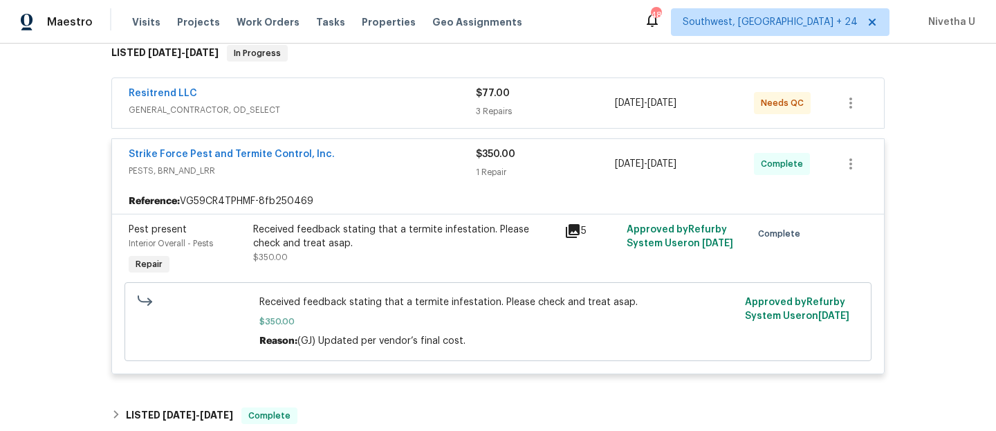
click at [390, 164] on span "PESTS, BRN_AND_LRR" at bounding box center [302, 171] width 347 height 14
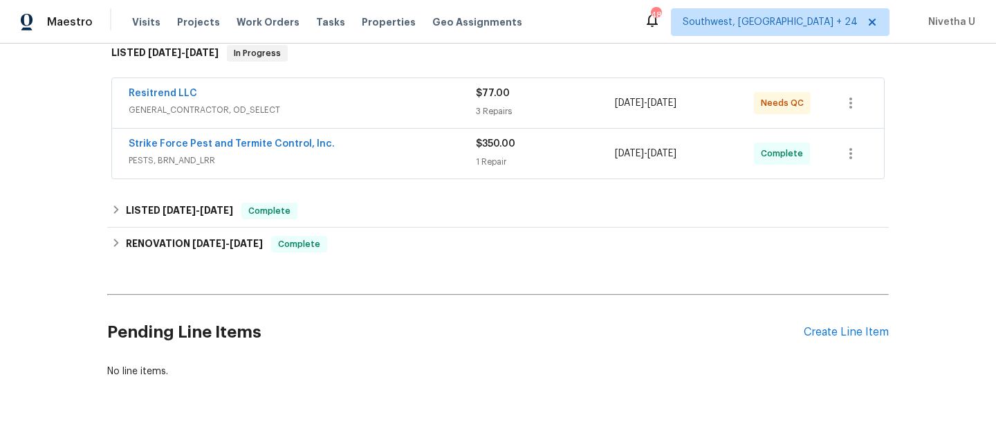
click at [271, 29] on div "Visits Projects Work Orders Tasks Properties Geo Assignments" at bounding box center [335, 22] width 407 height 28
click at [266, 26] on span "Work Orders" at bounding box center [268, 22] width 63 height 14
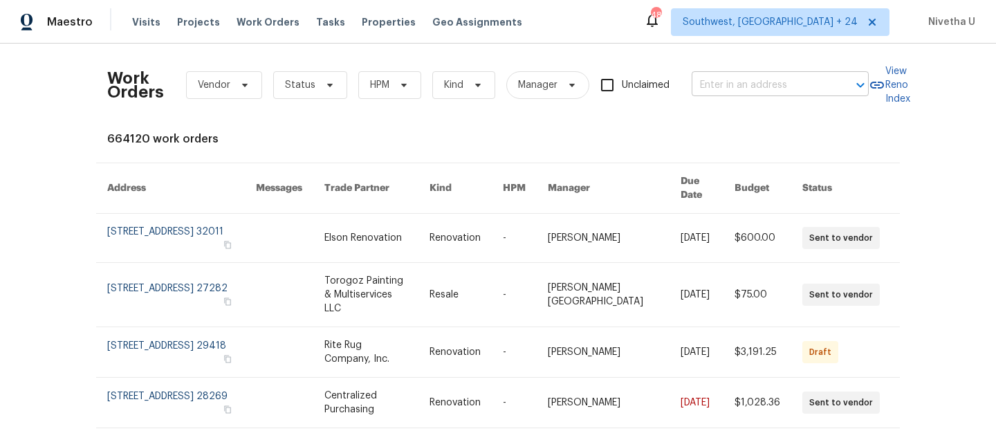
click at [798, 89] on input "text" at bounding box center [761, 85] width 138 height 21
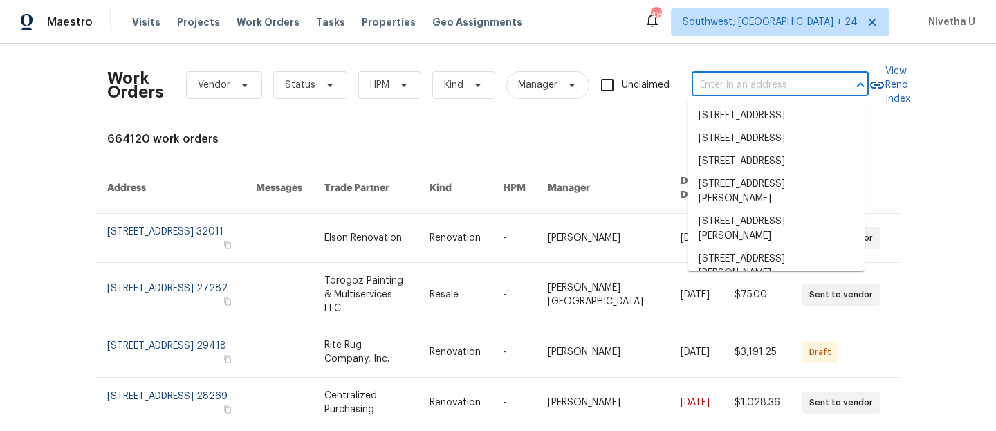
paste input "[STREET_ADDRESS][PERSON_NAME]"
type input "[STREET_ADDRESS][PERSON_NAME]"
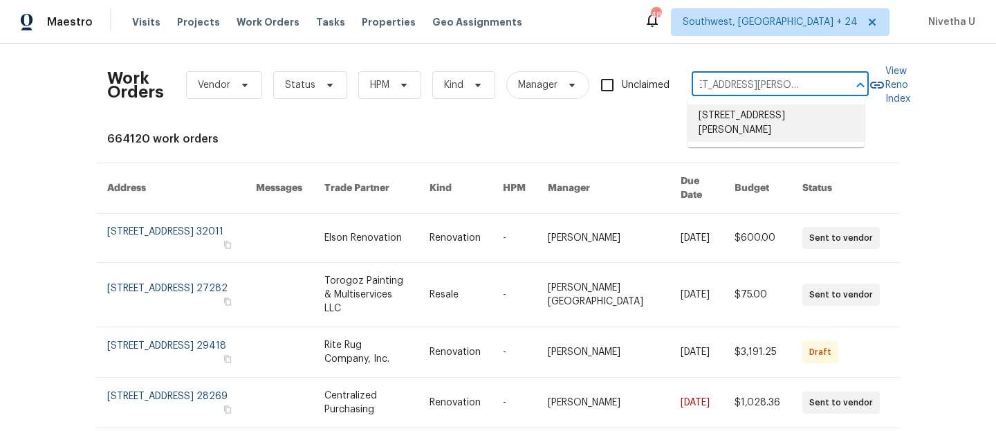
click at [783, 122] on li "[STREET_ADDRESS][PERSON_NAME]" at bounding box center [776, 122] width 177 height 37
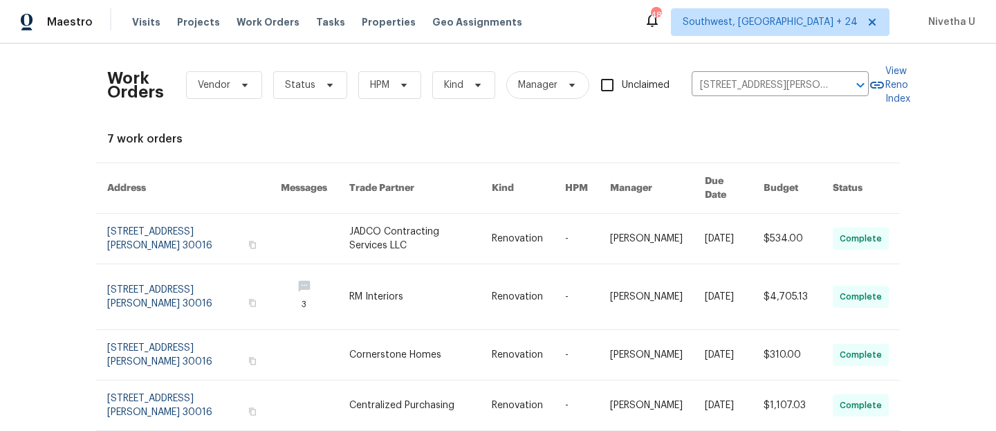
click at [762, 70] on div "Work Orders Vendor Status HPM Kind Manager Unclaimed [STREET_ADDRESS][PERSON_NA…" at bounding box center [488, 85] width 762 height 61
click at [762, 75] on input "[STREET_ADDRESS][PERSON_NAME]" at bounding box center [761, 85] width 138 height 21
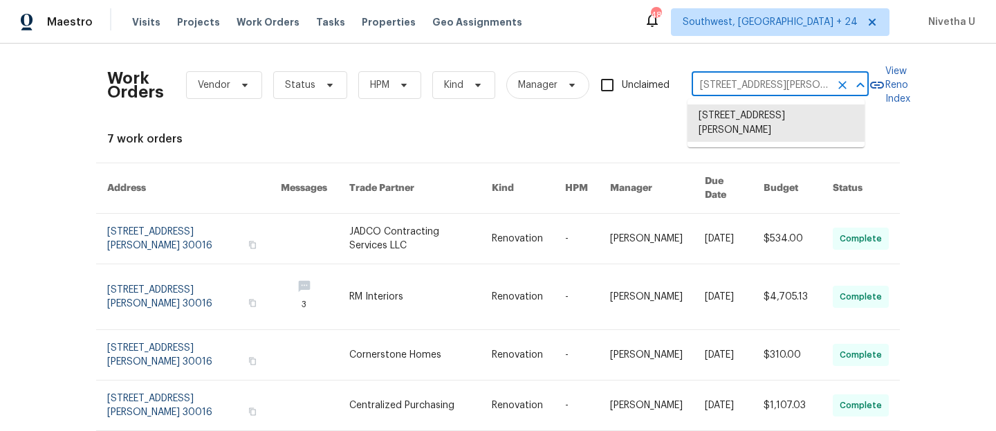
click at [762, 75] on input "[STREET_ADDRESS][PERSON_NAME]" at bounding box center [761, 85] width 138 height 21
paste input "text"
click at [771, 100] on ul "[STREET_ADDRESS][PERSON_NAME]" at bounding box center [776, 123] width 177 height 48
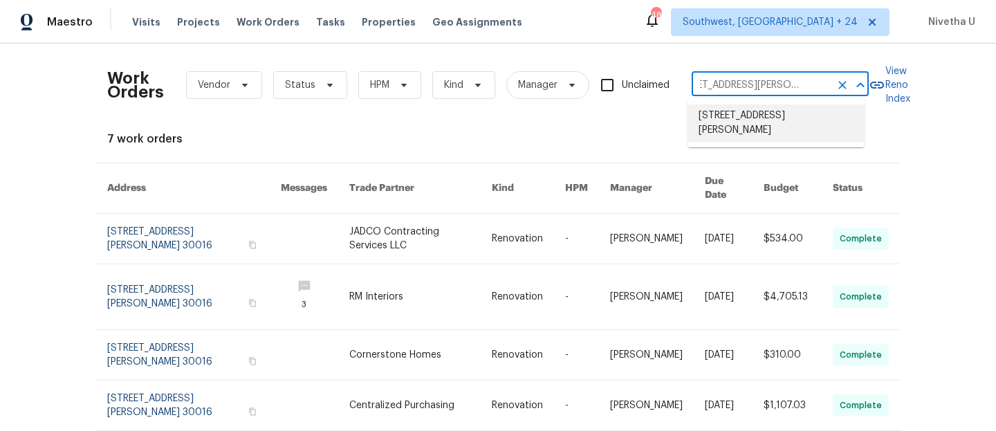
click at [771, 122] on li "[STREET_ADDRESS][PERSON_NAME]" at bounding box center [776, 122] width 177 height 37
type input "[STREET_ADDRESS][PERSON_NAME]"
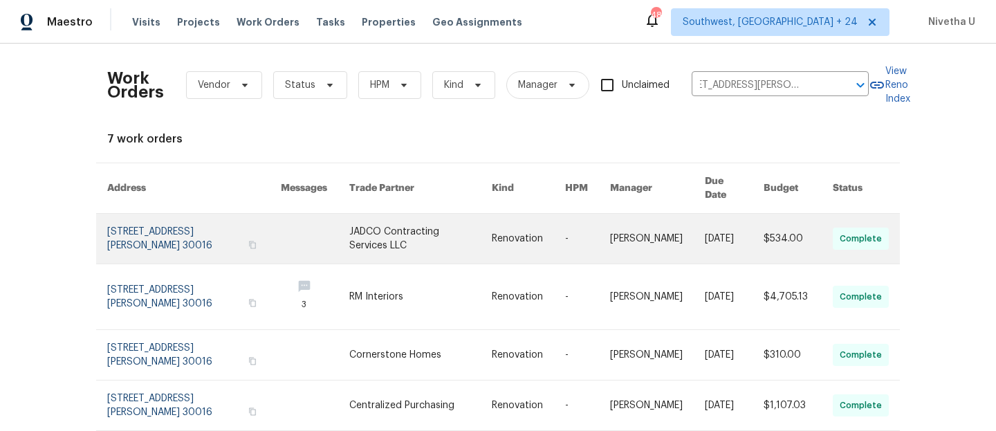
scroll to position [0, 0]
click at [115, 239] on link at bounding box center [194, 239] width 174 height 50
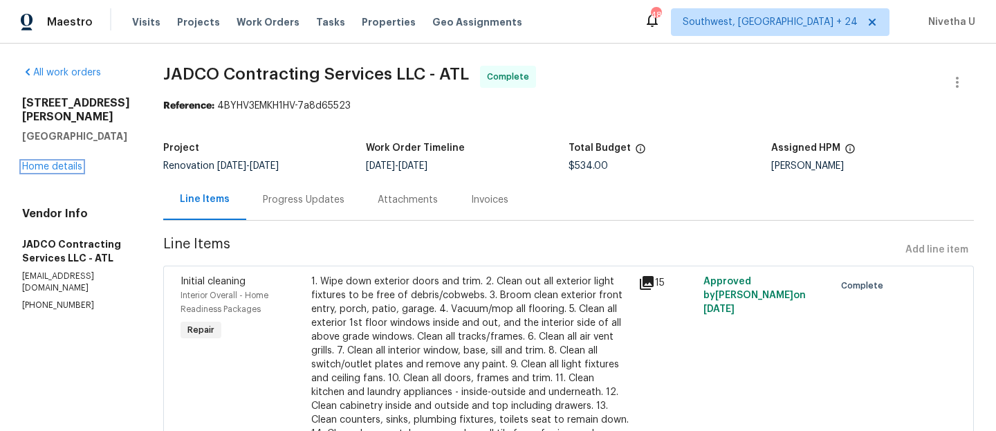
click at [48, 162] on link "Home details" at bounding box center [52, 167] width 60 height 10
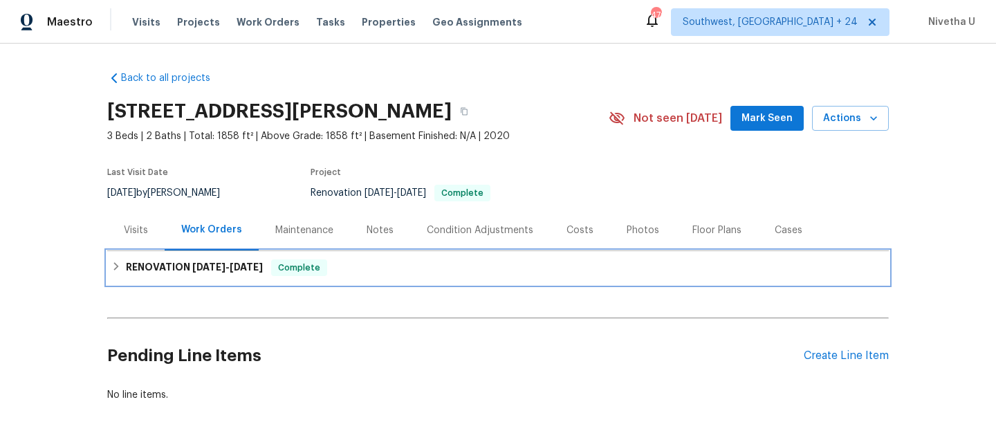
click at [393, 281] on div "RENOVATION [DATE] - [DATE] Complete" at bounding box center [498, 267] width 782 height 33
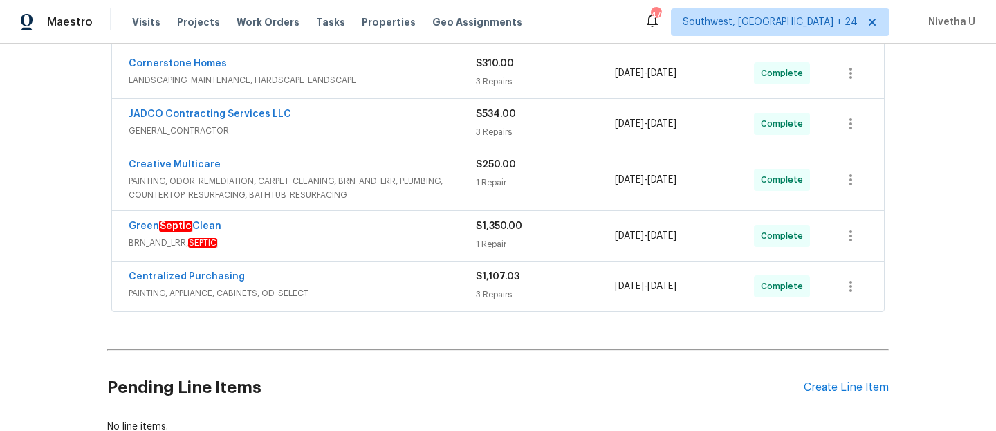
scroll to position [360, 0]
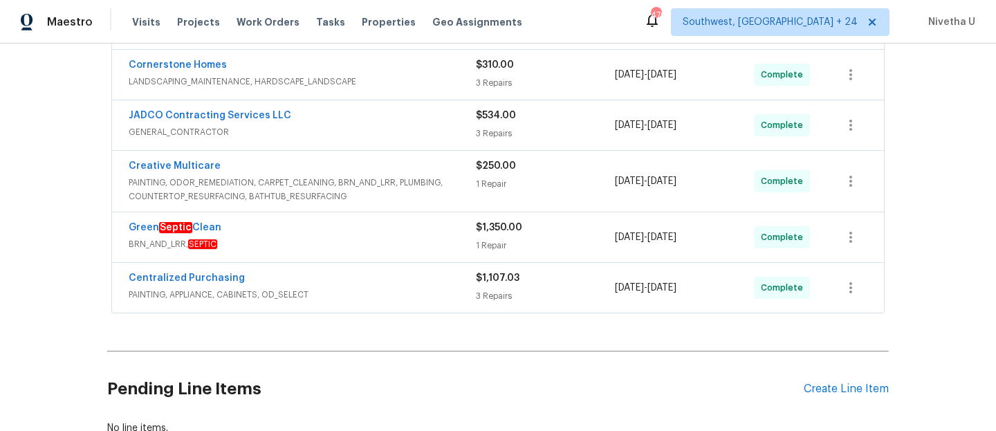
click at [394, 293] on span "PAINTING, APPLIANCE, CABINETS, OD_SELECT" at bounding box center [302, 295] width 347 height 14
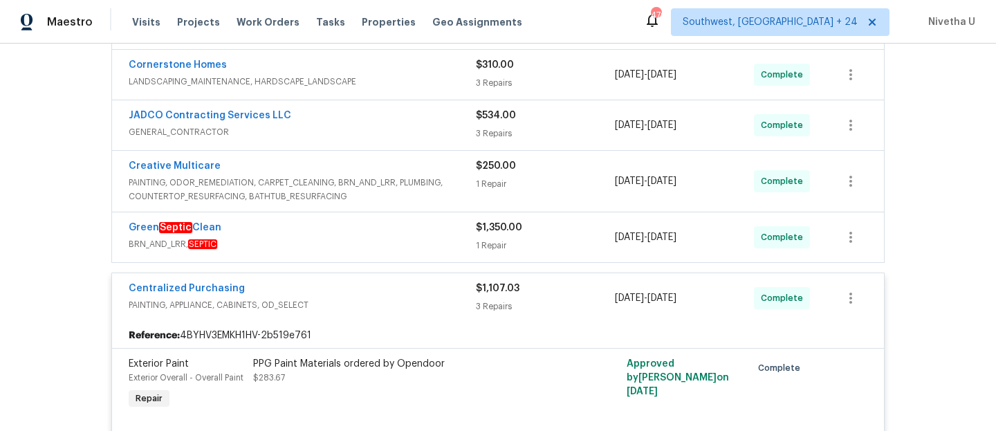
click at [387, 236] on div "Green Septic Clean" at bounding box center [302, 229] width 347 height 17
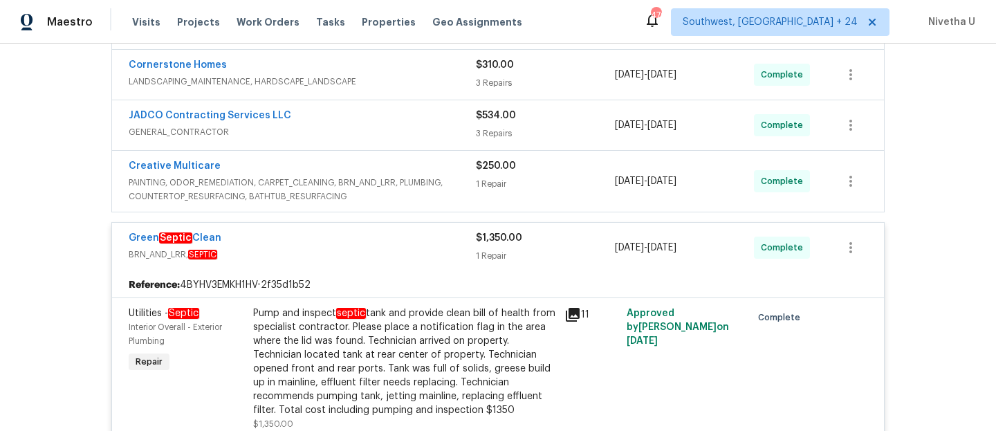
click at [451, 193] on span "PAINTING, ODOR_REMEDIATION, CARPET_CLEANING, BRN_AND_LRR, PLUMBING, COUNTERTOP_…" at bounding box center [302, 190] width 347 height 28
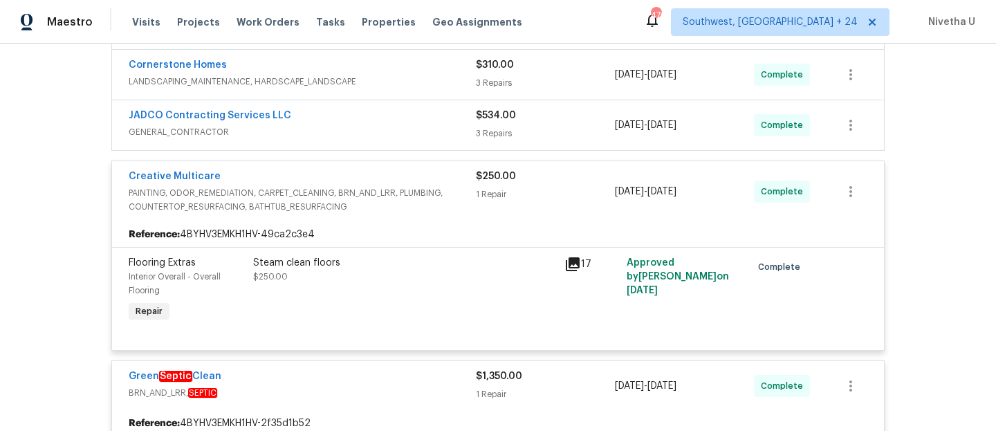
click at [393, 127] on span "GENERAL_CONTRACTOR" at bounding box center [302, 132] width 347 height 14
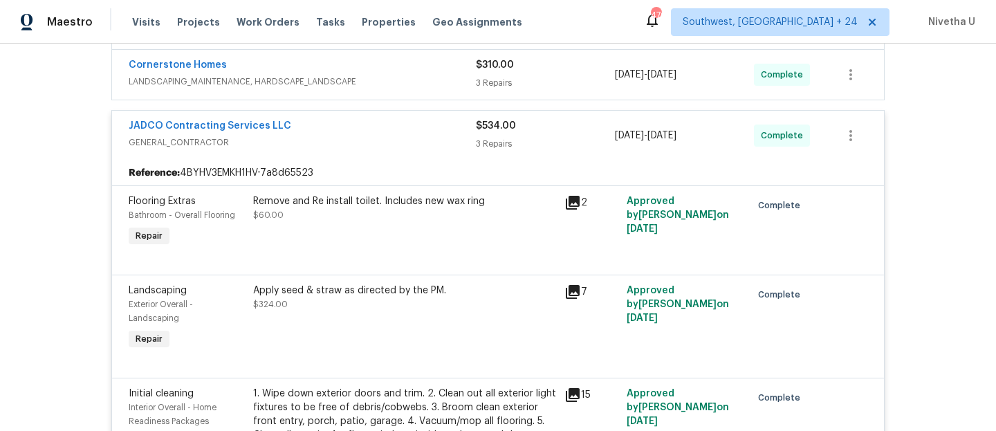
scroll to position [272, 0]
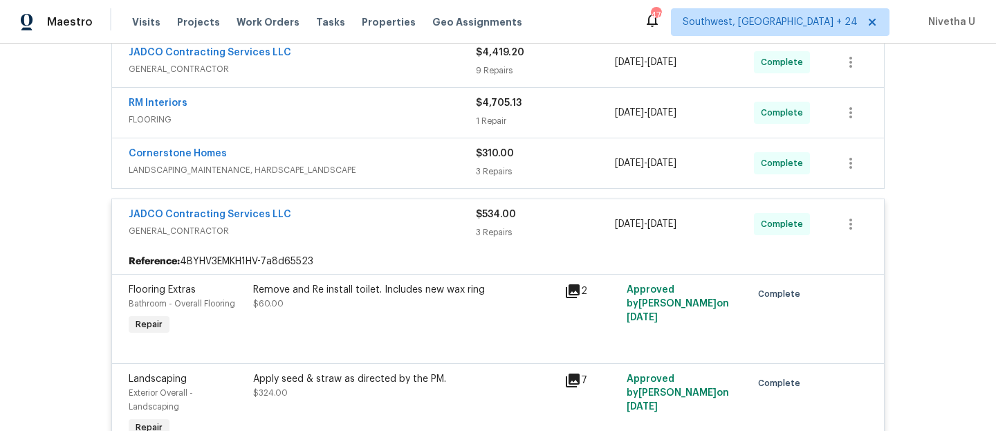
click at [393, 167] on span "LANDSCAPING_MAINTENANCE, HARDSCAPE_LANDSCAPE" at bounding box center [302, 170] width 347 height 14
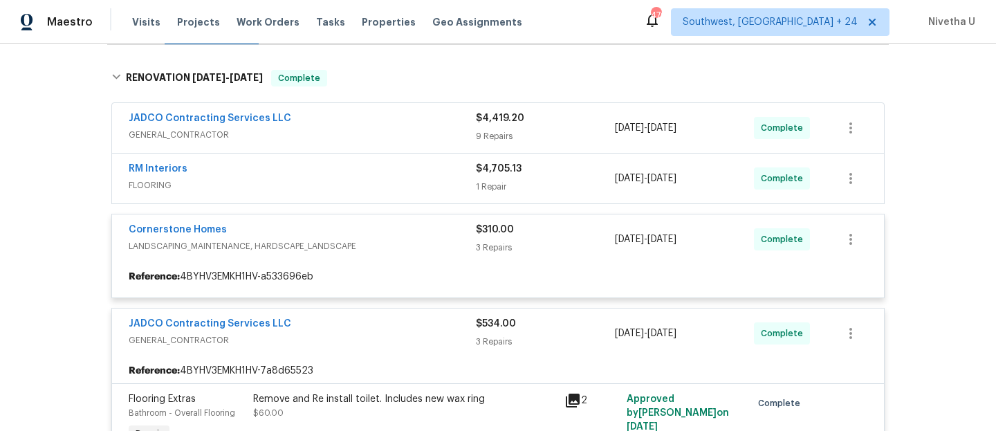
scroll to position [192, 0]
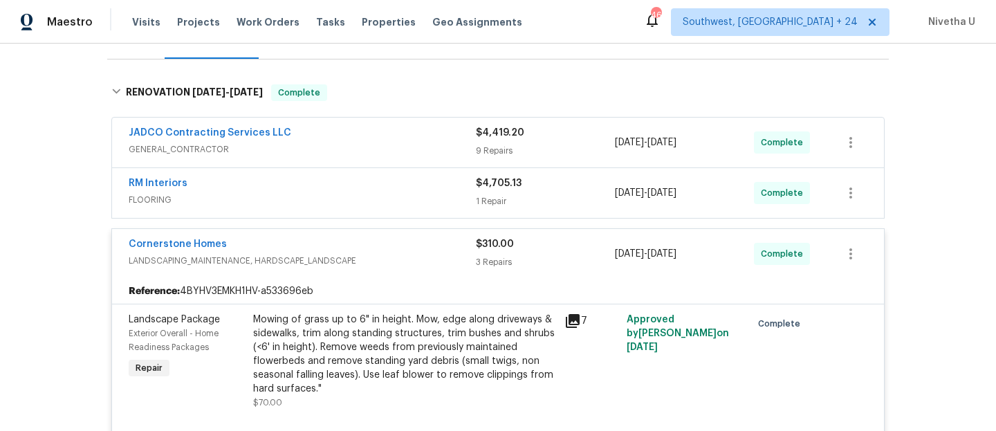
click at [374, 193] on span "FLOORING" at bounding box center [302, 200] width 347 height 14
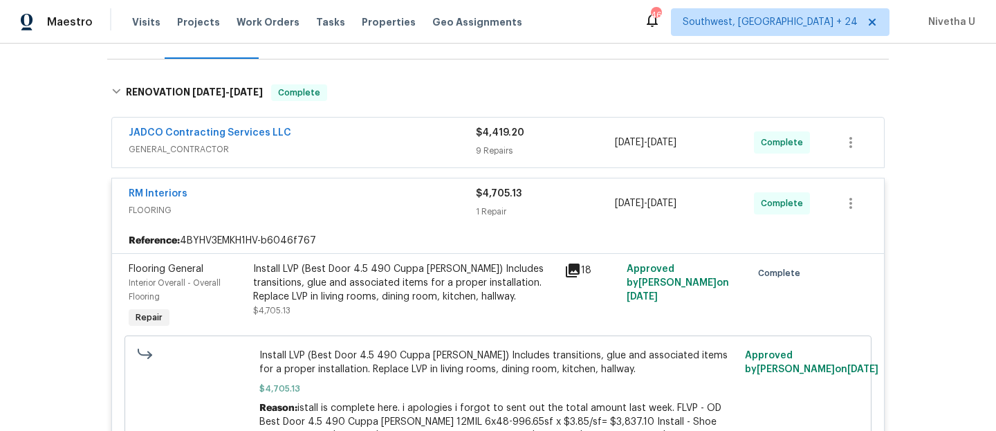
click at [369, 148] on span "GENERAL_CONTRACTOR" at bounding box center [302, 150] width 347 height 14
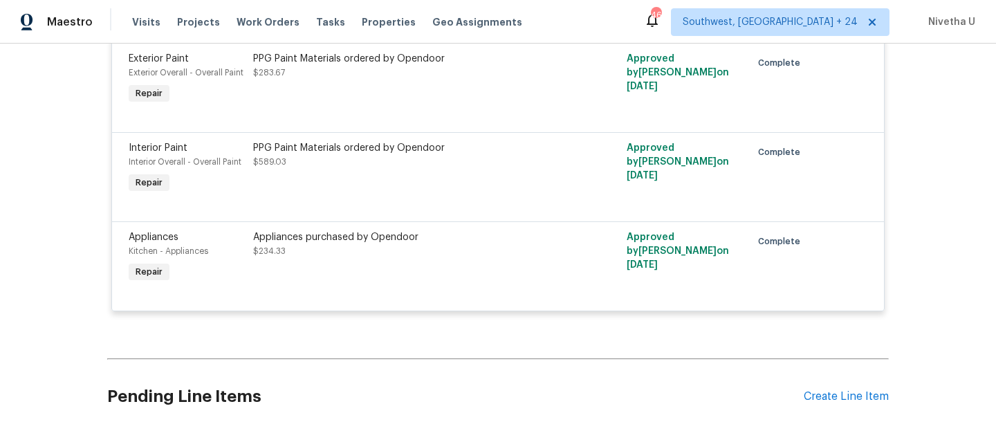
scroll to position [3595, 0]
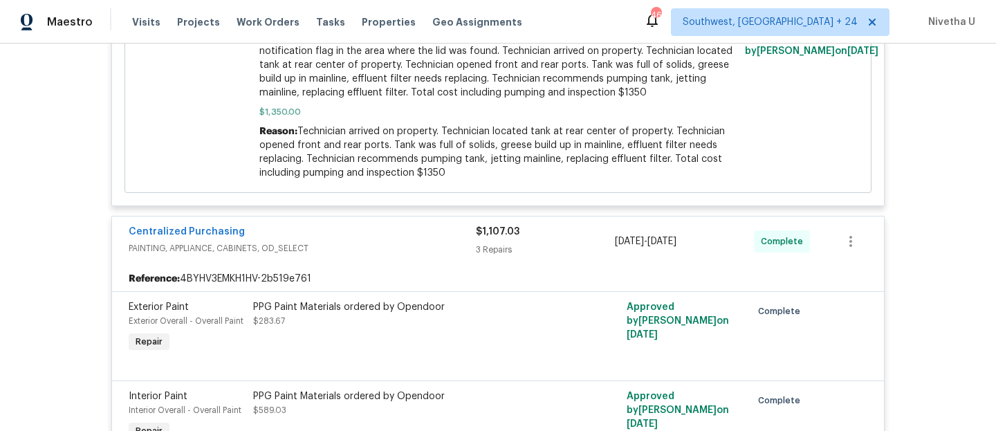
click at [399, 252] on span "PAINTING, APPLIANCE, CABINETS, OD_SELECT" at bounding box center [302, 248] width 347 height 14
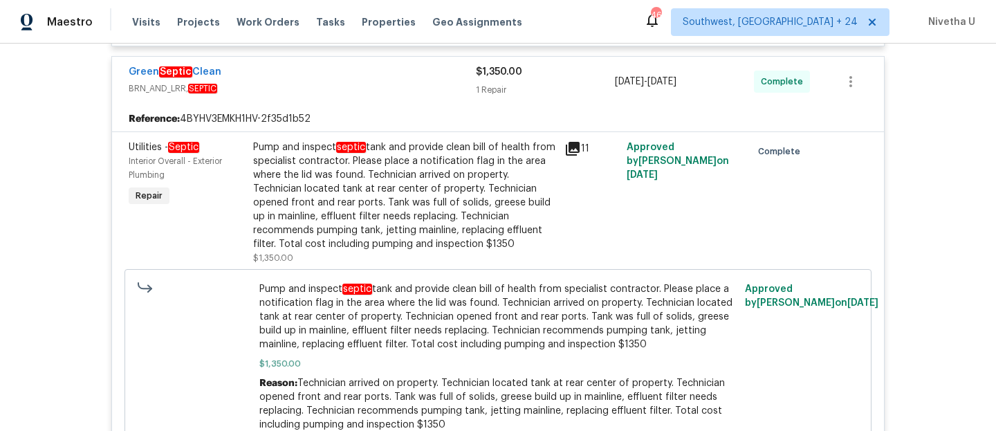
scroll to position [3195, 0]
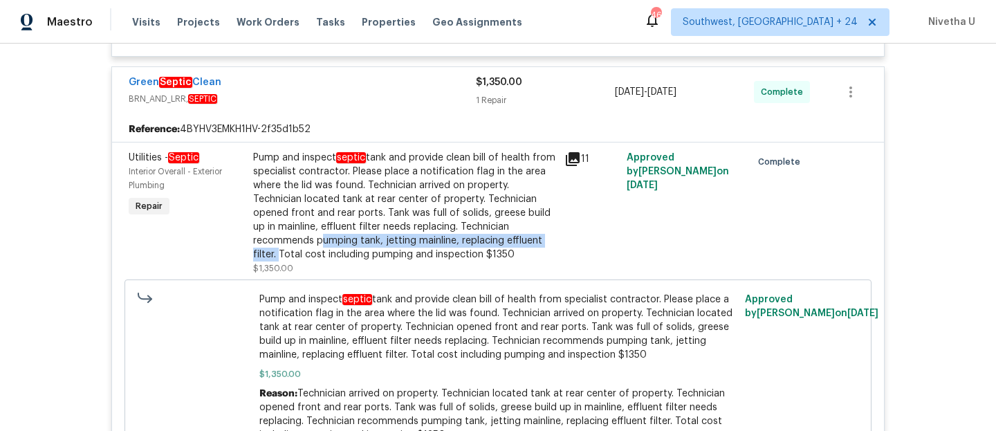
drag, startPoint x: 311, startPoint y: 249, endPoint x: 271, endPoint y: 266, distance: 43.7
click at [271, 262] on div "Pump and inspect septic tank and provide clean bill of health from specialist c…" at bounding box center [404, 206] width 303 height 111
copy div "pumping tank, jetting mainline, replacing effluent filter."
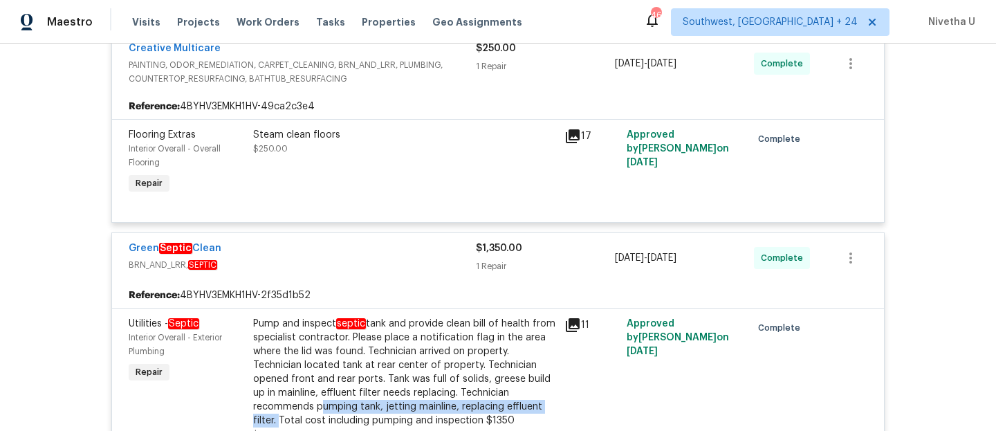
scroll to position [3030, 0]
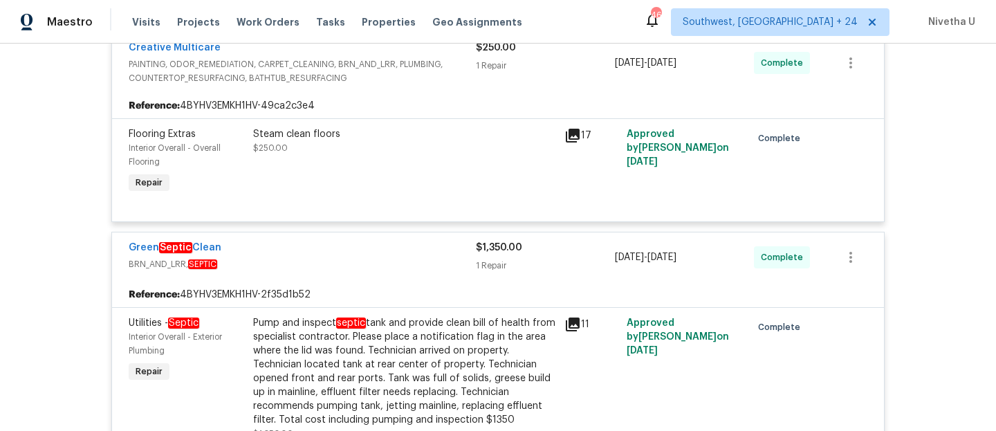
click at [376, 253] on div "Green Septic Clean" at bounding box center [302, 249] width 347 height 17
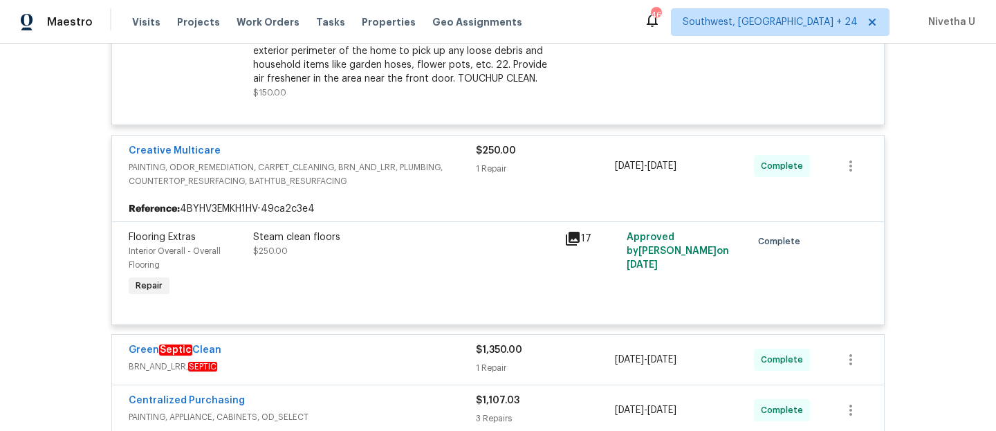
scroll to position [2900, 0]
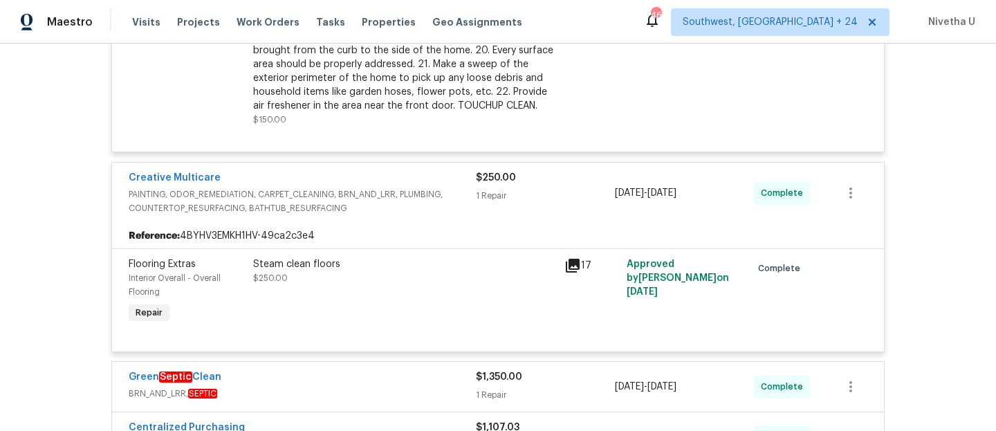
click at [445, 185] on div "Creative Multicare" at bounding box center [302, 179] width 347 height 17
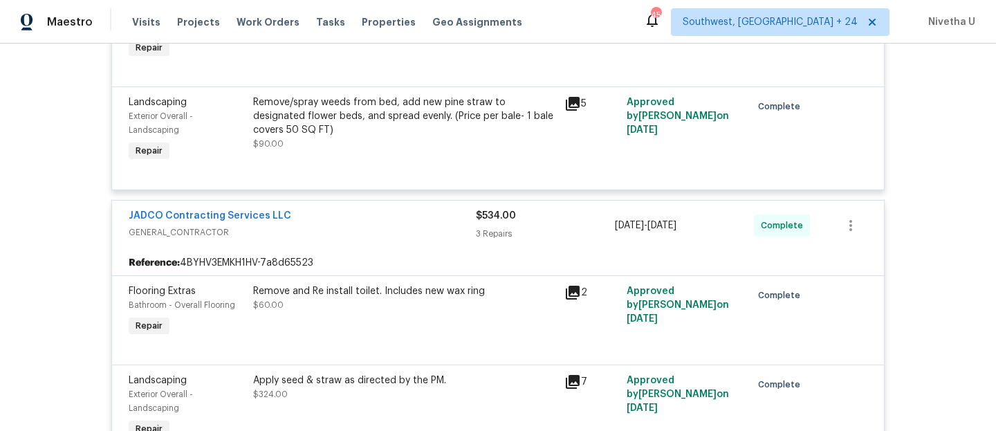
scroll to position [2246, 0]
click at [414, 239] on span "GENERAL_CONTRACTOR" at bounding box center [302, 232] width 347 height 14
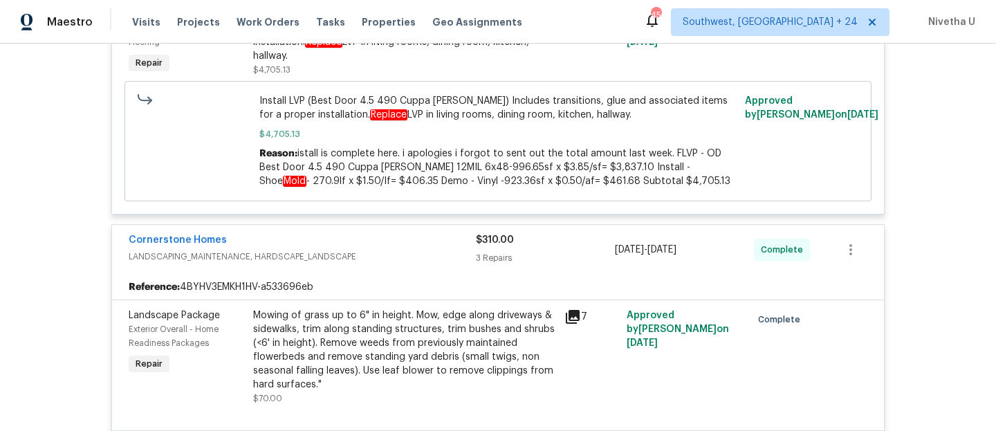
click at [412, 245] on div "Cornerstone Homes" at bounding box center [302, 241] width 347 height 17
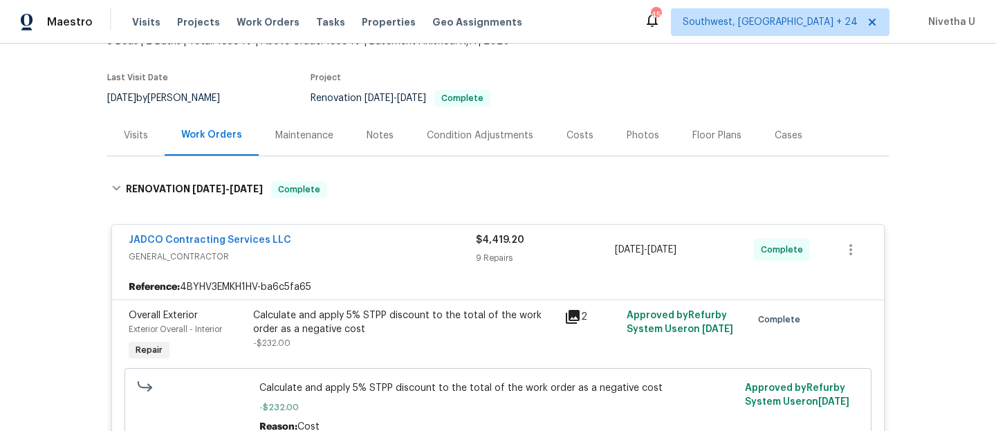
scroll to position [0, 0]
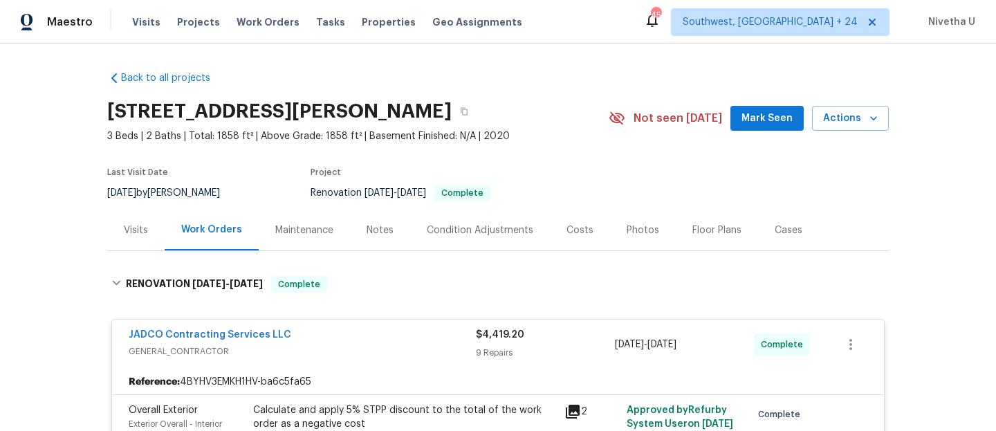
click at [387, 337] on div "JADCO Contracting Services LLC" at bounding box center [302, 336] width 347 height 17
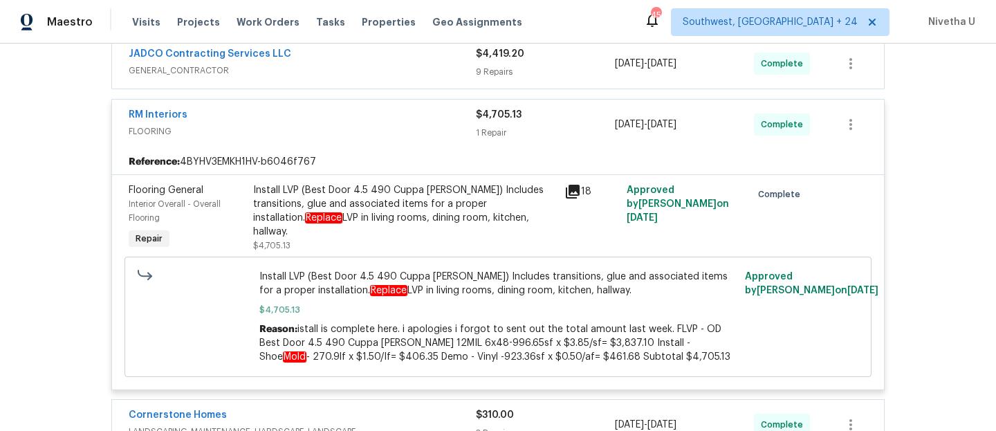
scroll to position [271, 0]
drag, startPoint x: 246, startPoint y: 217, endPoint x: 447, endPoint y: 220, distance: 201.4
click at [447, 220] on div "Install LVP (Best Door 4.5 490 Cuppa [PERSON_NAME]) Includes transitions, glue …" at bounding box center [404, 217] width 311 height 77
copy div "living rooms, dining room, kitchen, hallway."
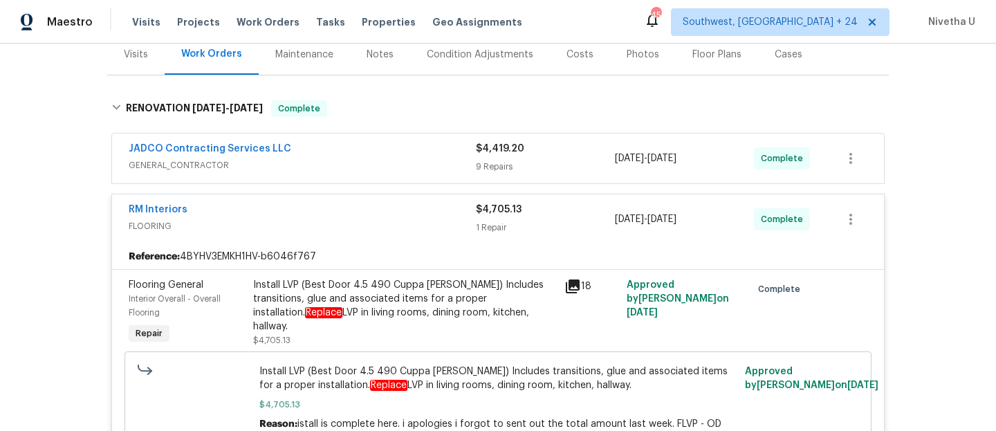
scroll to position [145, 0]
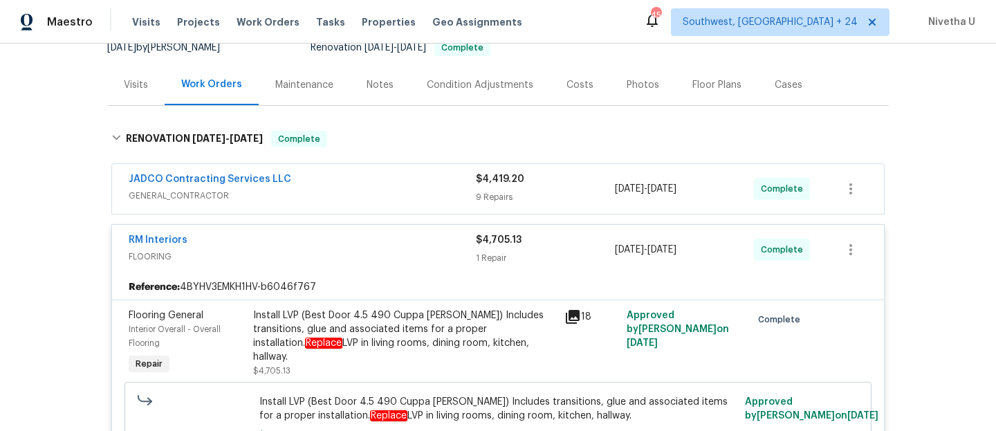
click at [392, 253] on span "FLOORING" at bounding box center [302, 257] width 347 height 14
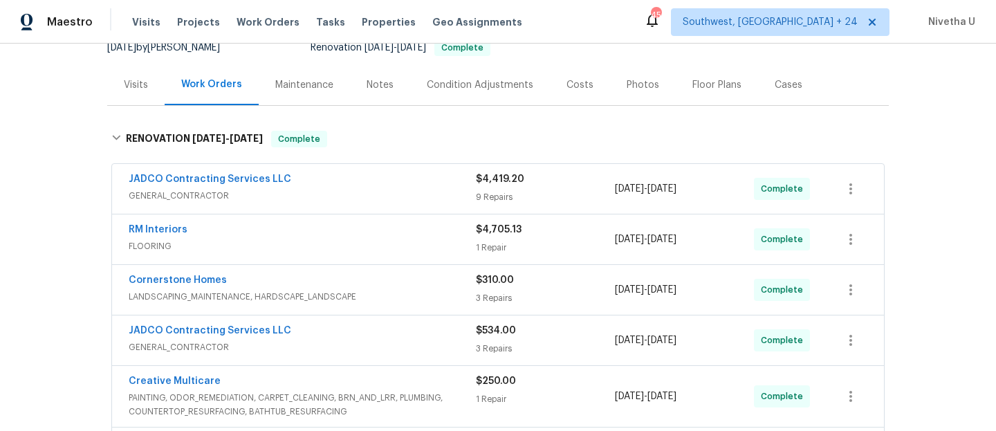
scroll to position [0, 0]
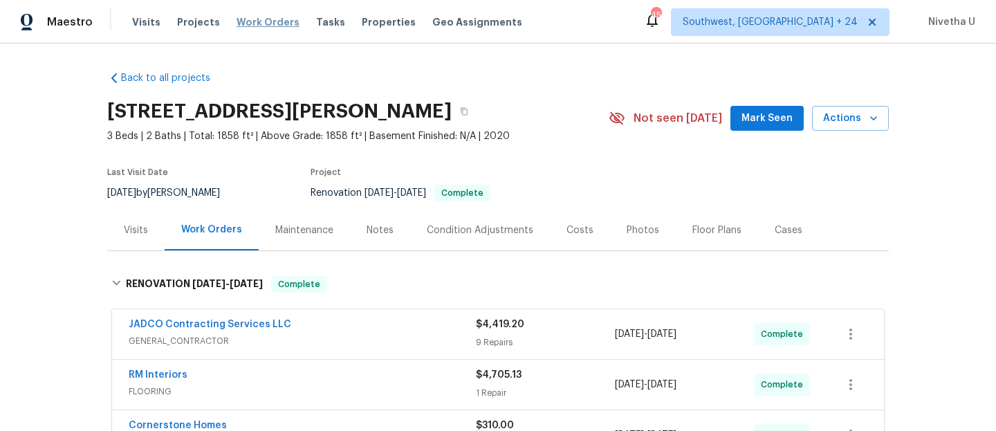
click at [277, 25] on span "Work Orders" at bounding box center [268, 22] width 63 height 14
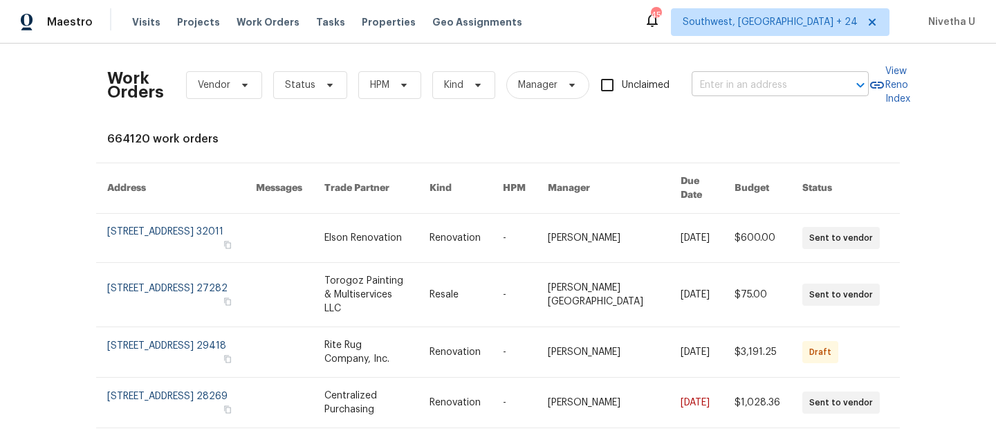
click at [805, 88] on input "text" at bounding box center [761, 85] width 138 height 21
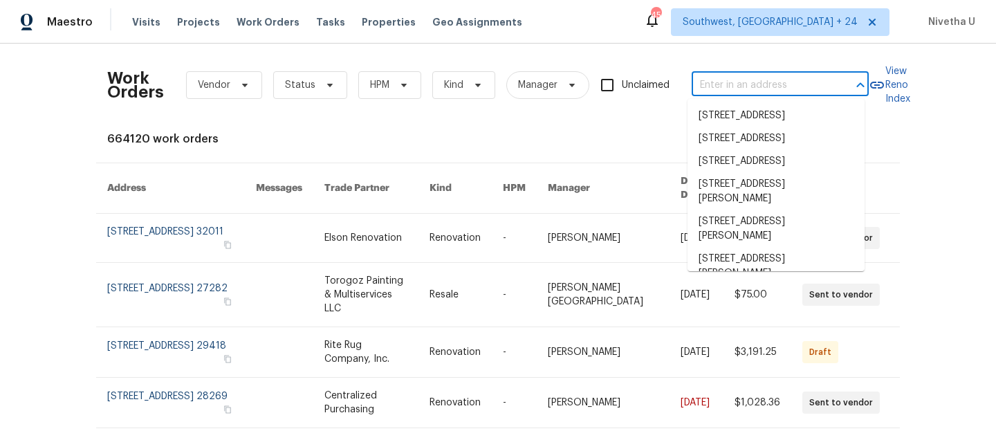
paste input "[STREET_ADDRESS]"
type input "[STREET_ADDRESS]"
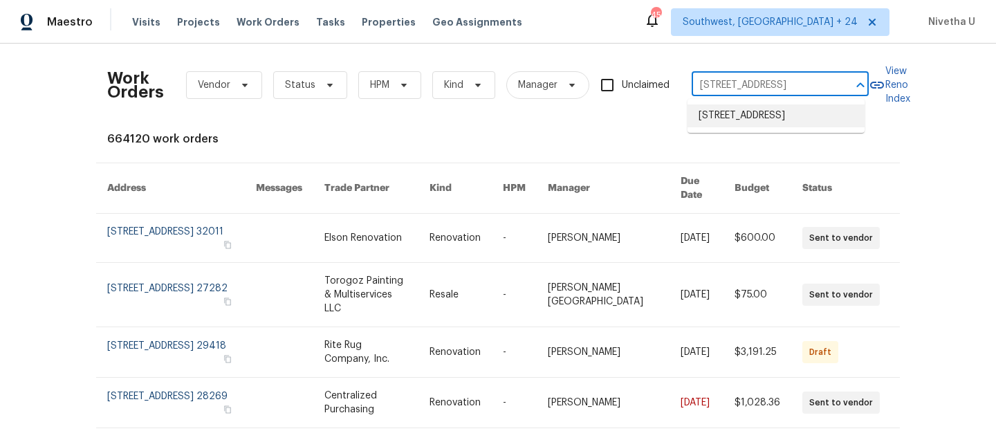
click at [794, 127] on li "[STREET_ADDRESS]" at bounding box center [776, 115] width 177 height 23
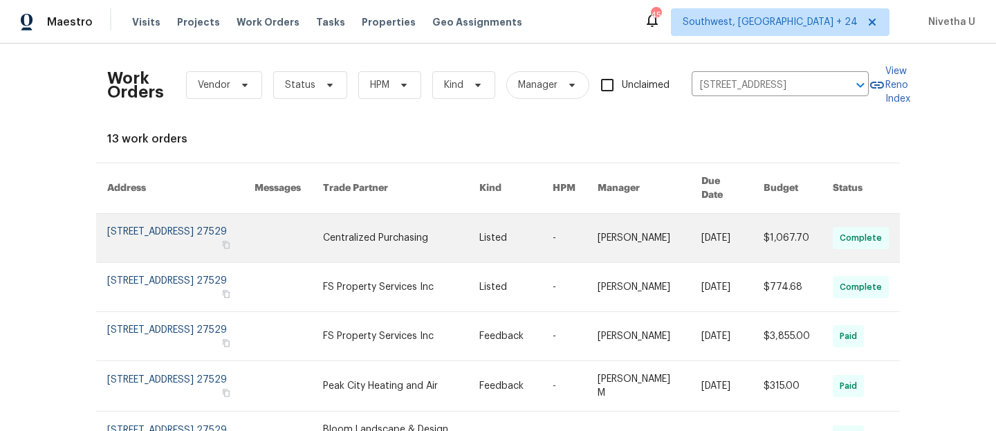
click at [128, 225] on link at bounding box center [180, 238] width 147 height 48
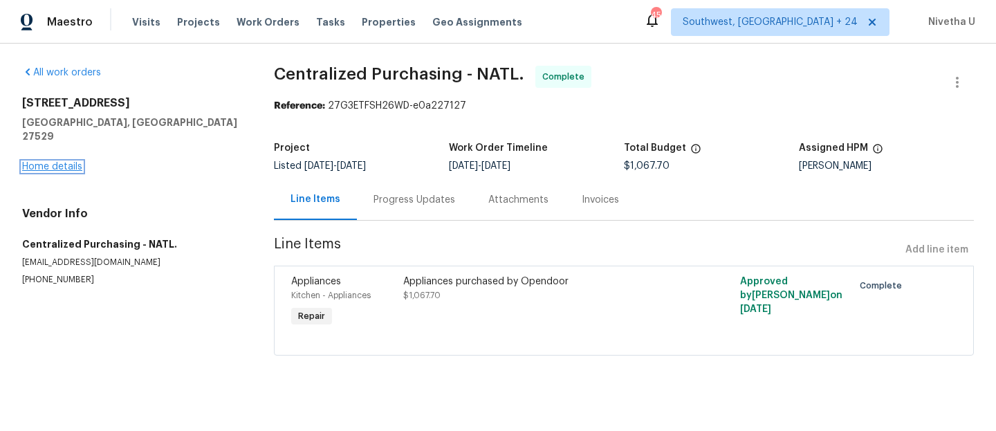
click at [45, 162] on link "Home details" at bounding box center [52, 167] width 60 height 10
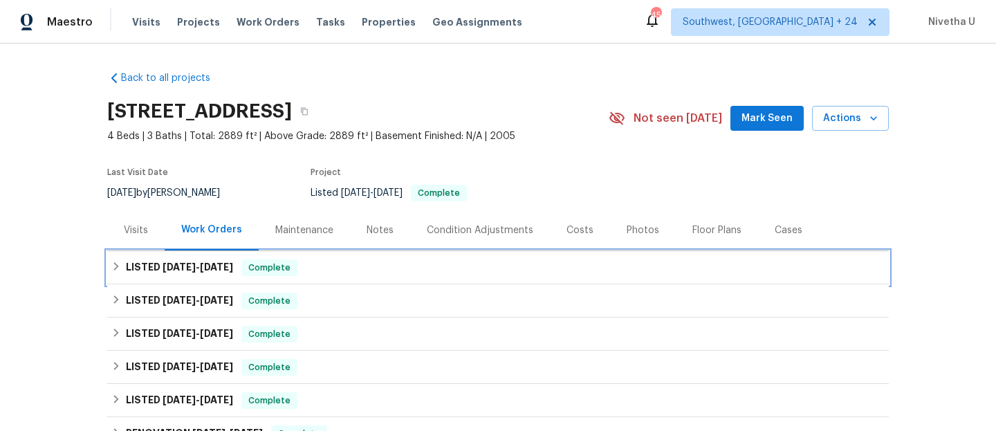
click at [298, 275] on div "LISTED [DATE] - [DATE] Complete" at bounding box center [498, 267] width 774 height 17
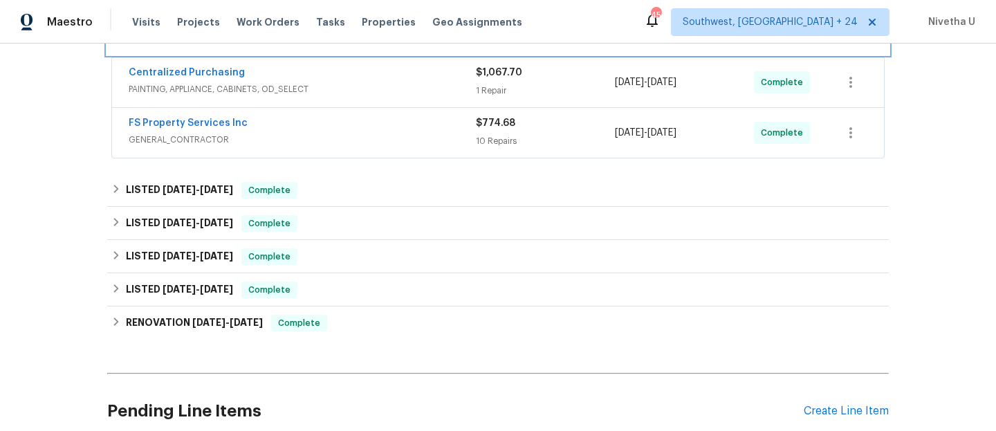
scroll to position [255, 0]
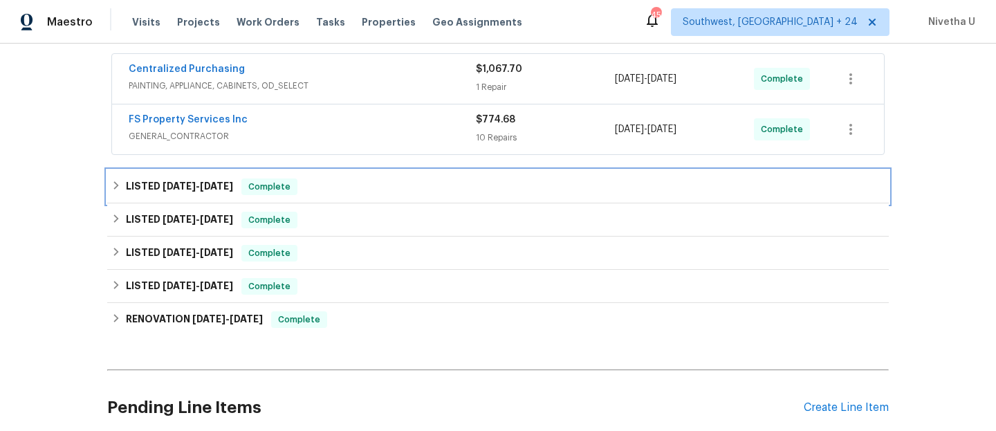
click at [305, 190] on div "LISTED [DATE] - [DATE] Complete" at bounding box center [498, 187] width 774 height 17
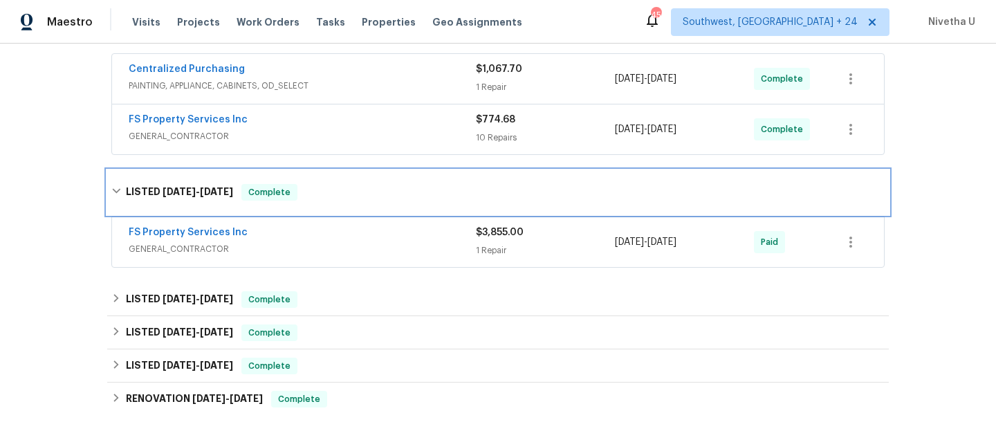
click at [297, 188] on div "LISTED [DATE] - [DATE] Complete" at bounding box center [498, 192] width 774 height 17
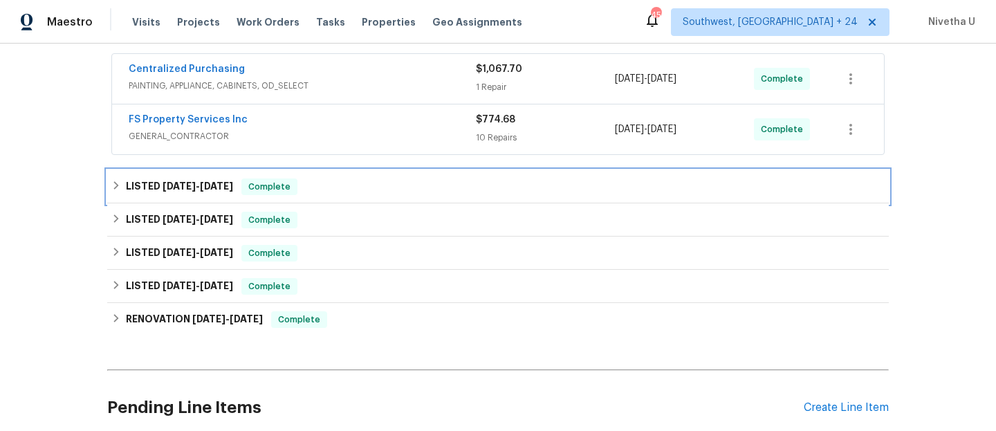
click at [300, 193] on div "LISTED [DATE] - [DATE] Complete" at bounding box center [498, 187] width 774 height 17
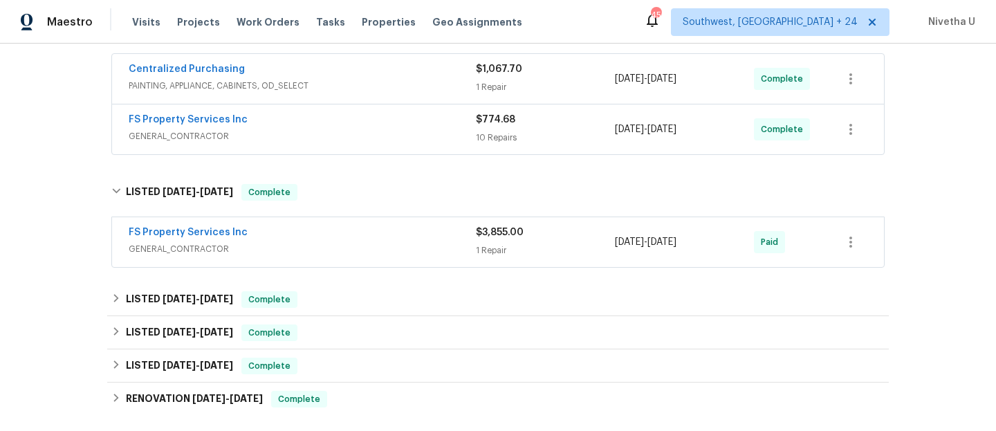
click at [316, 257] on div "FS Property Services Inc GENERAL_CONTRACTOR" at bounding box center [302, 242] width 347 height 33
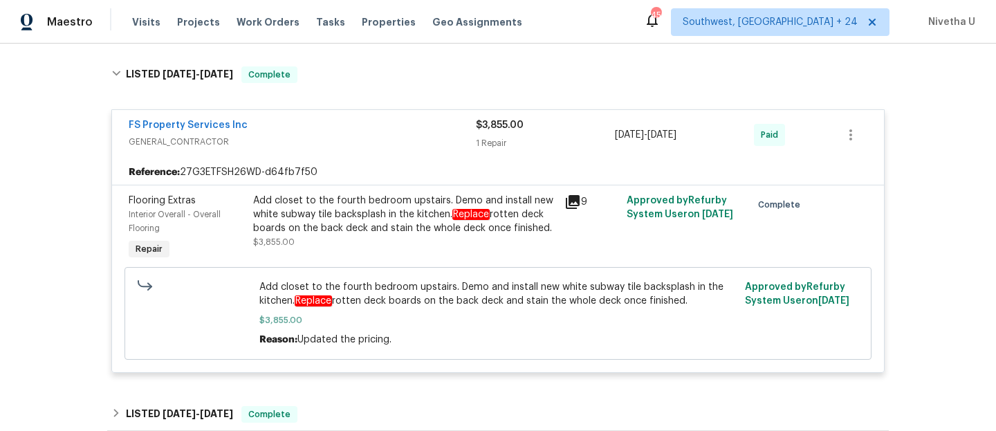
scroll to position [371, 0]
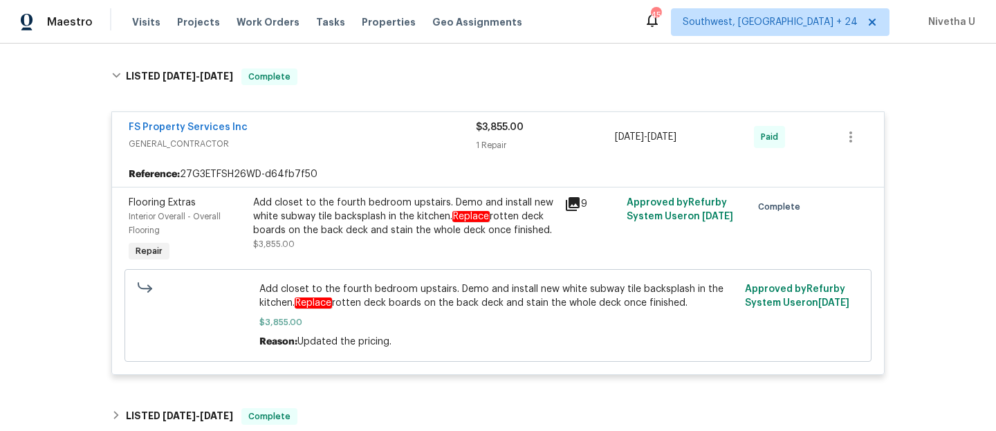
click at [327, 146] on span "GENERAL_CONTRACTOR" at bounding box center [302, 144] width 347 height 14
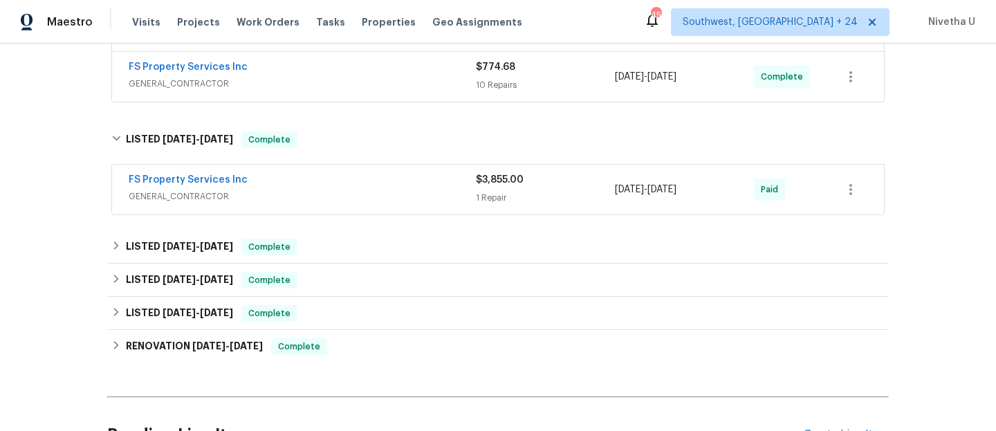
scroll to position [295, 0]
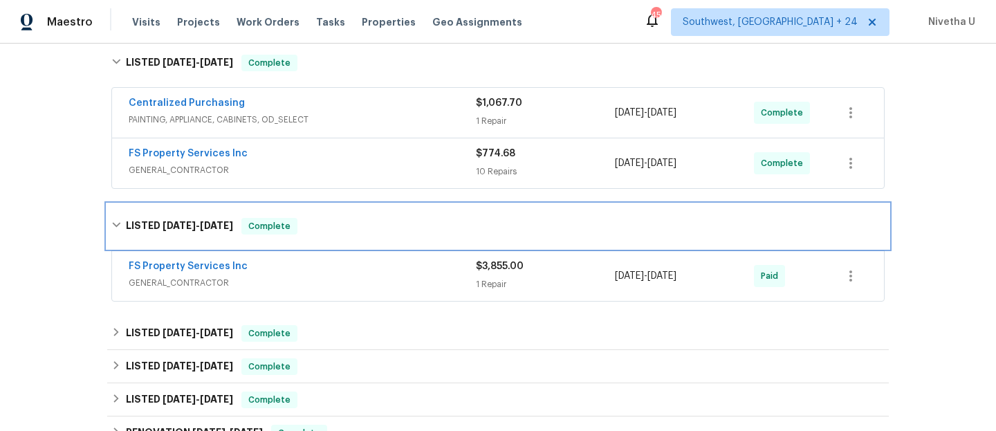
click at [338, 219] on div "LISTED [DATE] - [DATE] Complete" at bounding box center [498, 226] width 774 height 17
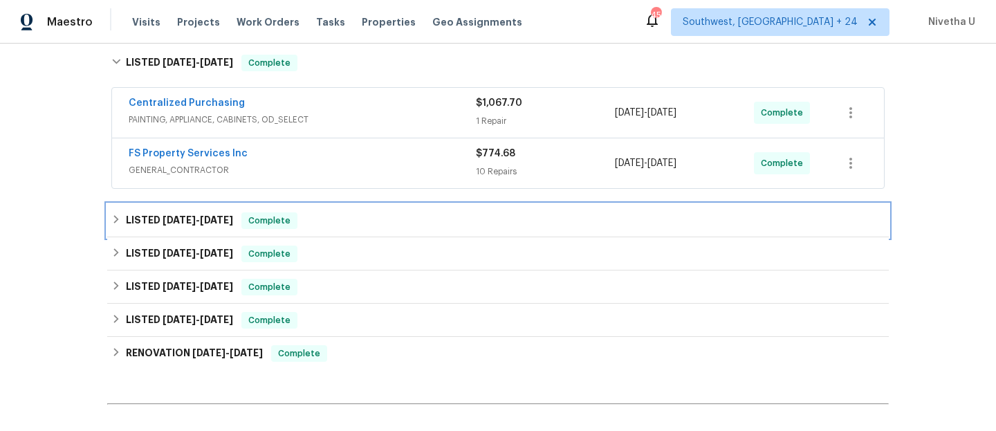
scroll to position [122, 0]
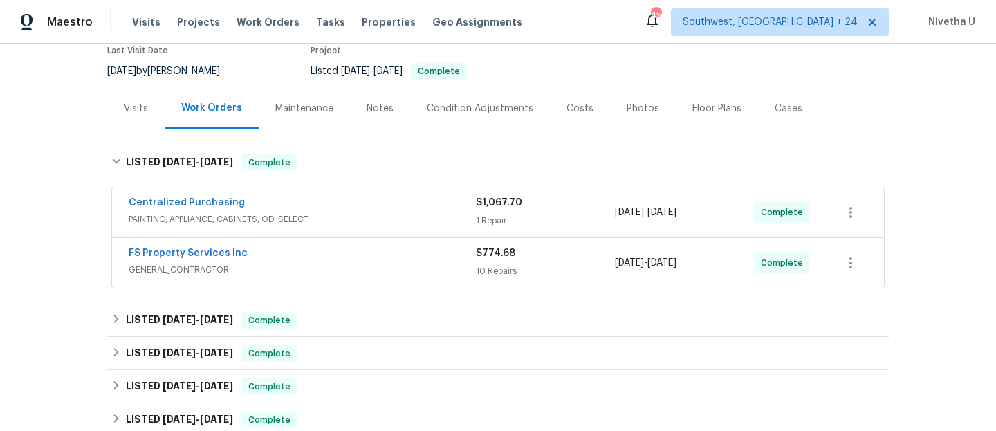
click at [346, 260] on div "FS Property Services Inc" at bounding box center [302, 254] width 347 height 17
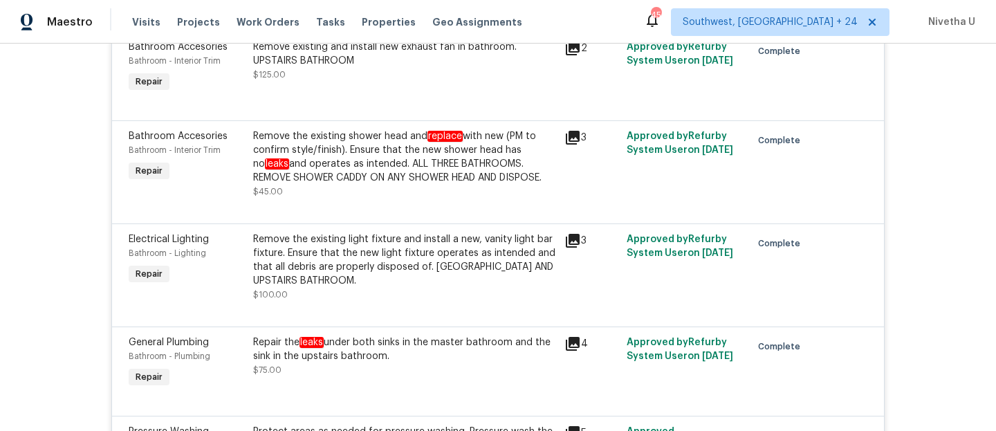
scroll to position [413, 0]
drag, startPoint x: 248, startPoint y: 345, endPoint x: 405, endPoint y: 358, distance: 157.6
click at [405, 358] on div "Repair the leaks under both sinks in the master bathroom and the sink in the up…" at bounding box center [404, 350] width 303 height 28
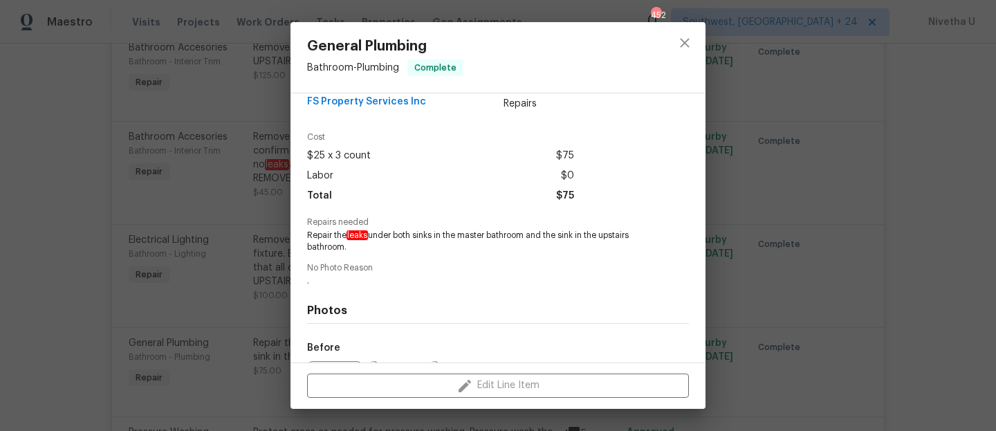
scroll to position [28, 0]
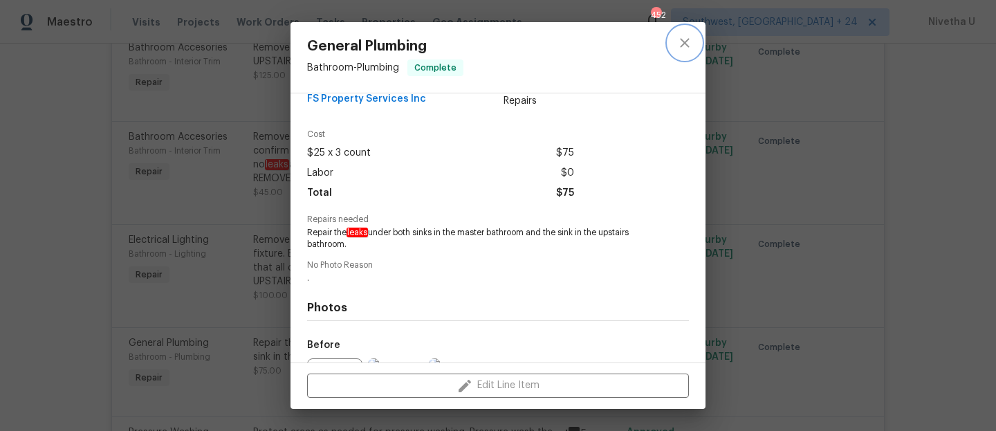
click at [680, 44] on icon "close" at bounding box center [685, 43] width 17 height 17
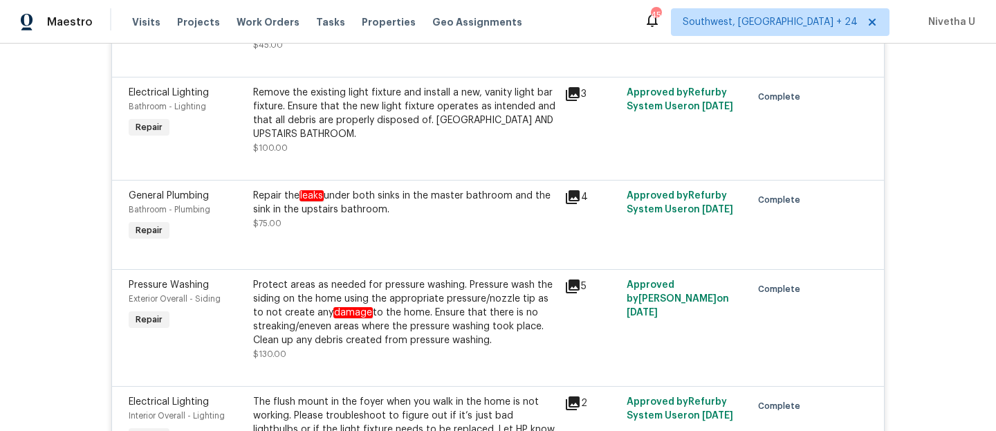
scroll to position [567, 0]
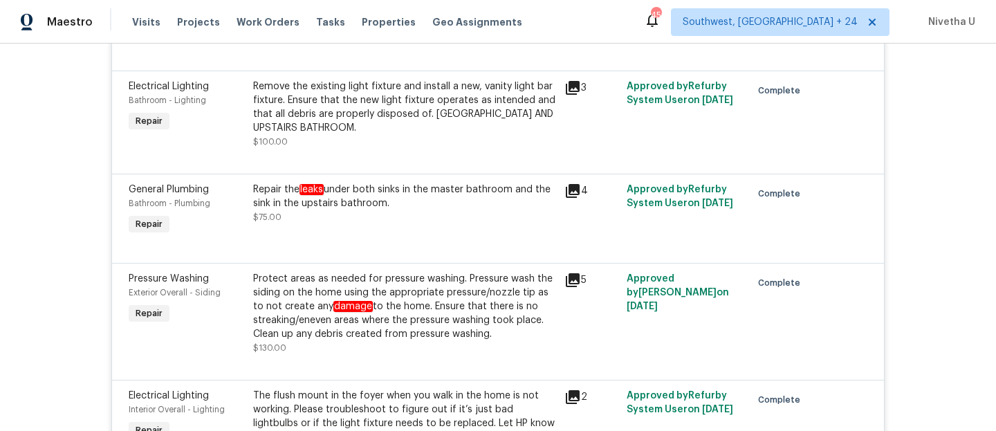
copy div "Repair the leaks under both sinks in the master bathroom and the sink in the up…"
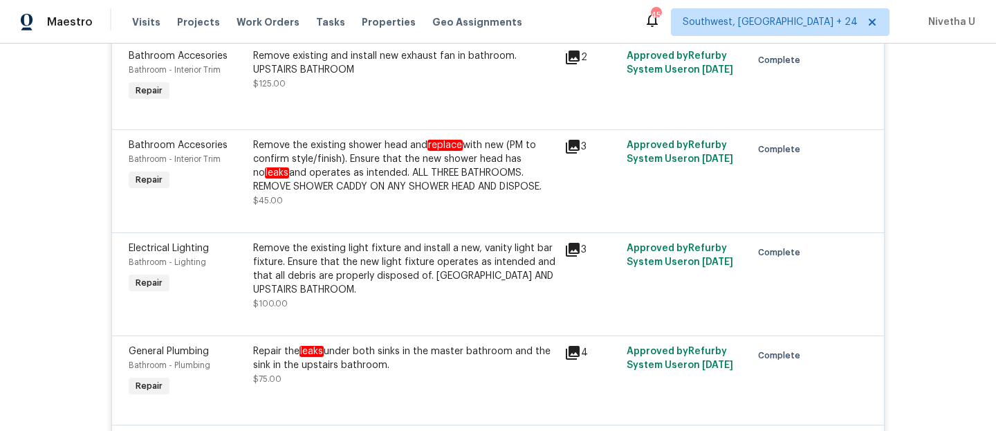
scroll to position [403, 0]
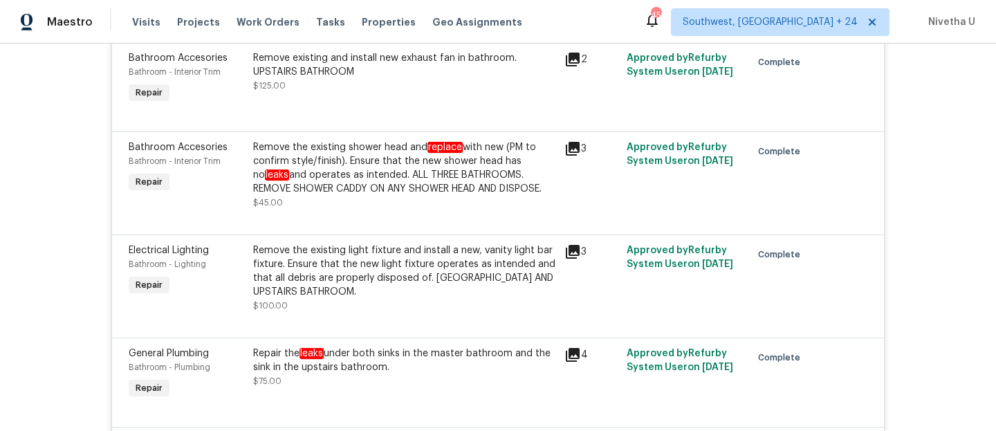
copy div "Repair the leaks under both sinks in the master bathroom and the sink in the up…"
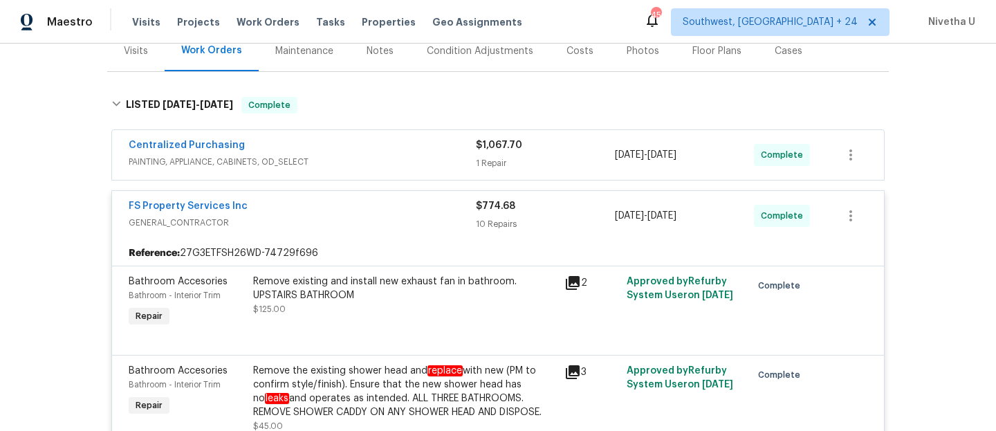
scroll to position [179, 0]
click at [358, 224] on span "GENERAL_CONTRACTOR" at bounding box center [302, 224] width 347 height 14
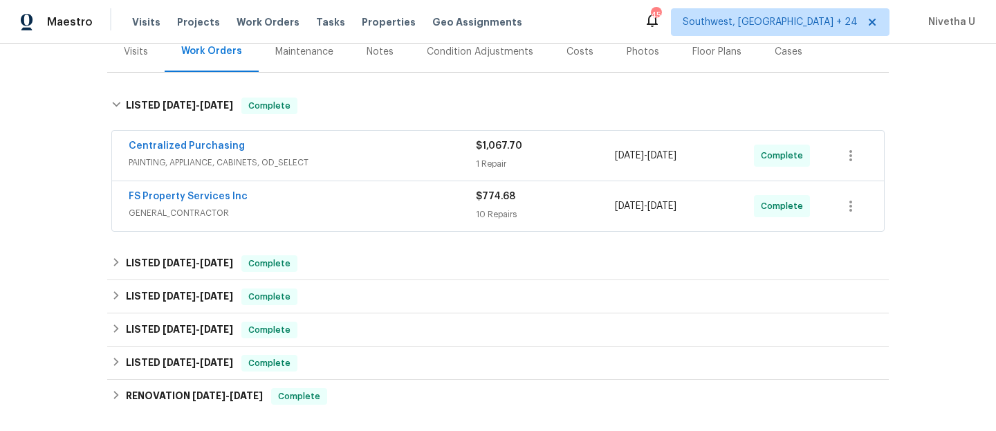
click at [350, 165] on span "PAINTING, APPLIANCE, CABINETS, OD_SELECT" at bounding box center [302, 163] width 347 height 14
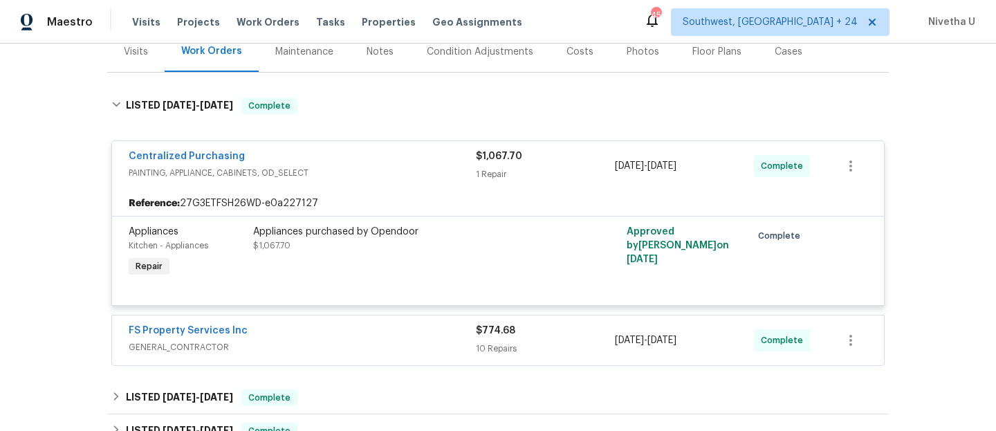
click at [350, 165] on div "Centralized Purchasing" at bounding box center [302, 157] width 347 height 17
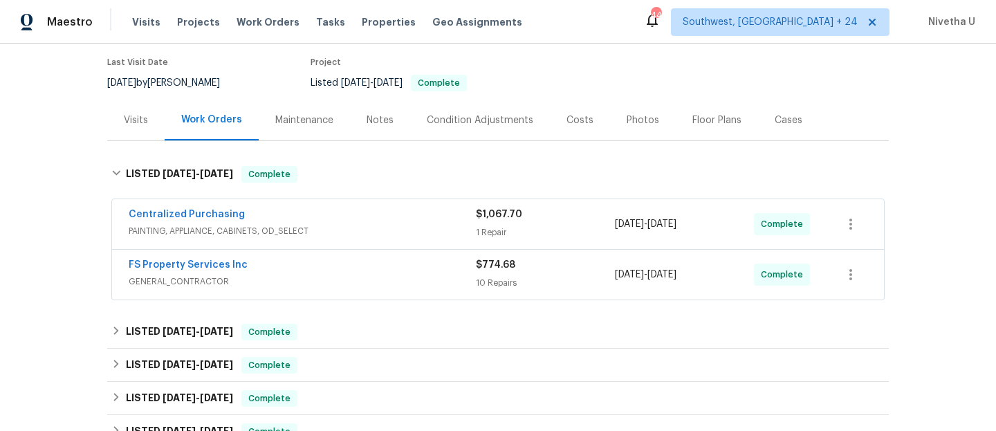
scroll to position [96, 0]
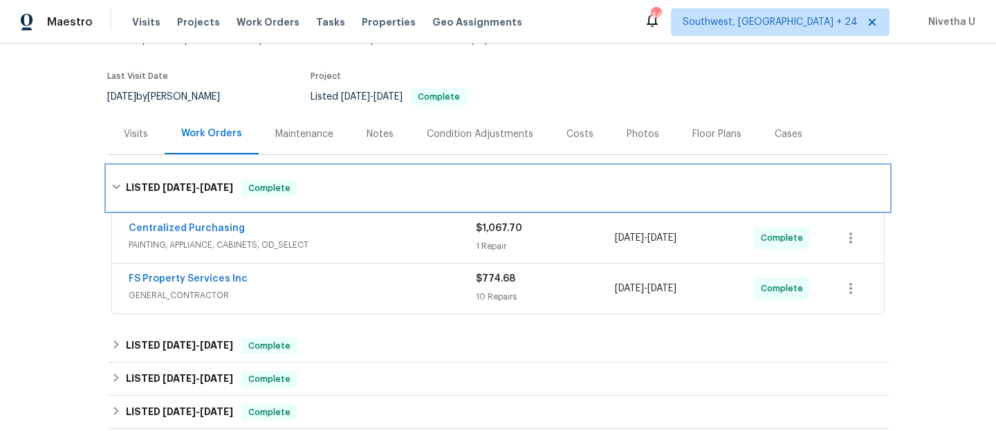
click at [342, 198] on div "LISTED [DATE] - [DATE] Complete" at bounding box center [498, 188] width 782 height 44
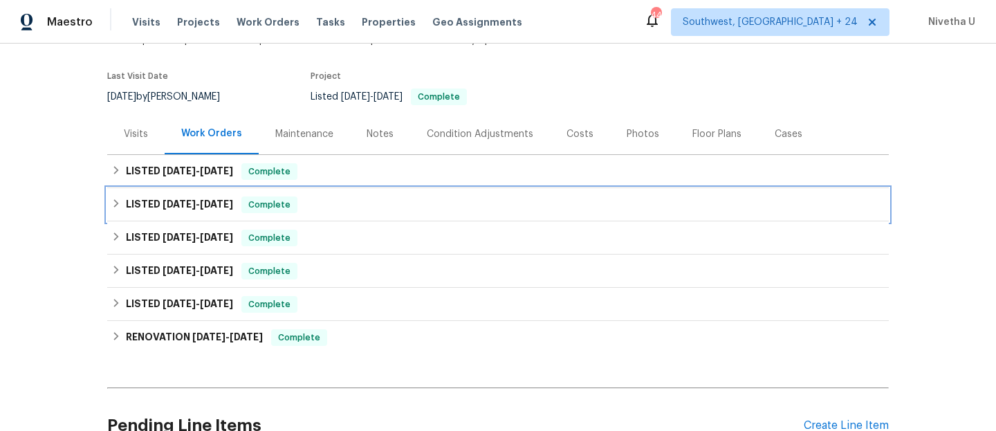
click at [323, 204] on div "LISTED [DATE] - [DATE] Complete" at bounding box center [498, 204] width 774 height 17
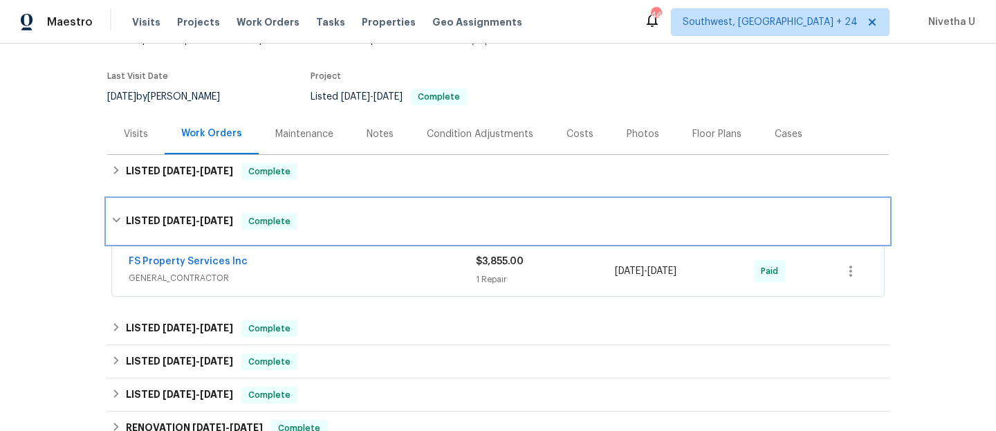
click at [323, 223] on div "LISTED [DATE] - [DATE] Complete" at bounding box center [498, 221] width 774 height 17
